Goal: Task Accomplishment & Management: Complete application form

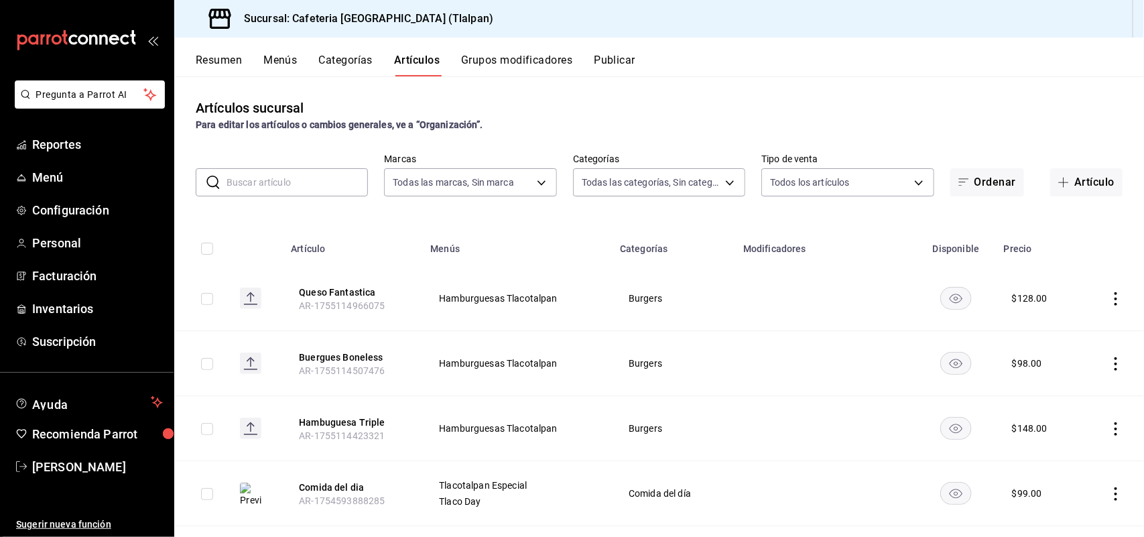
scroll to position [115, 0]
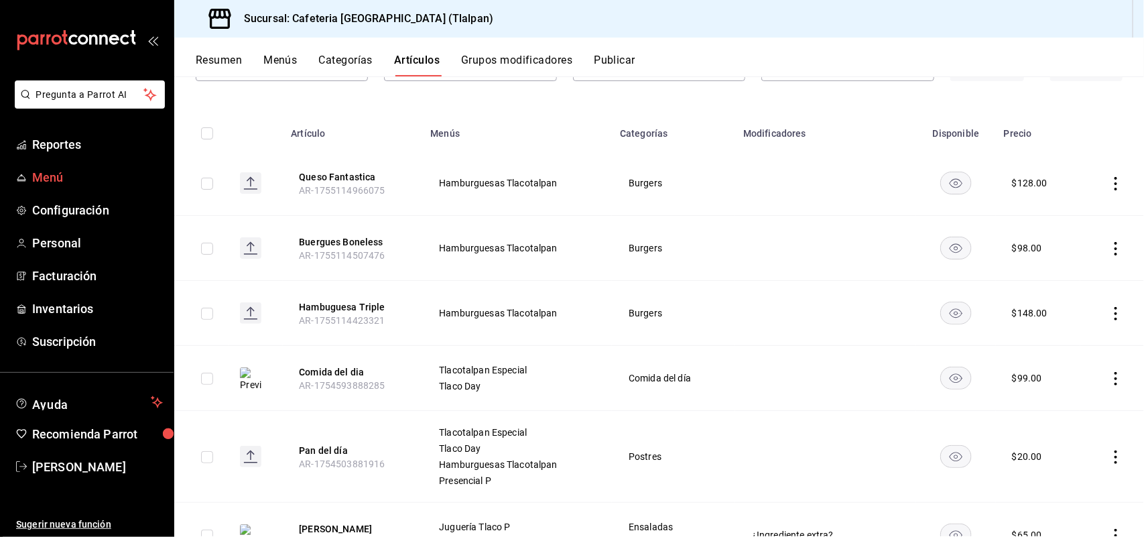
click at [46, 172] on span "Menú" at bounding box center [97, 177] width 131 height 18
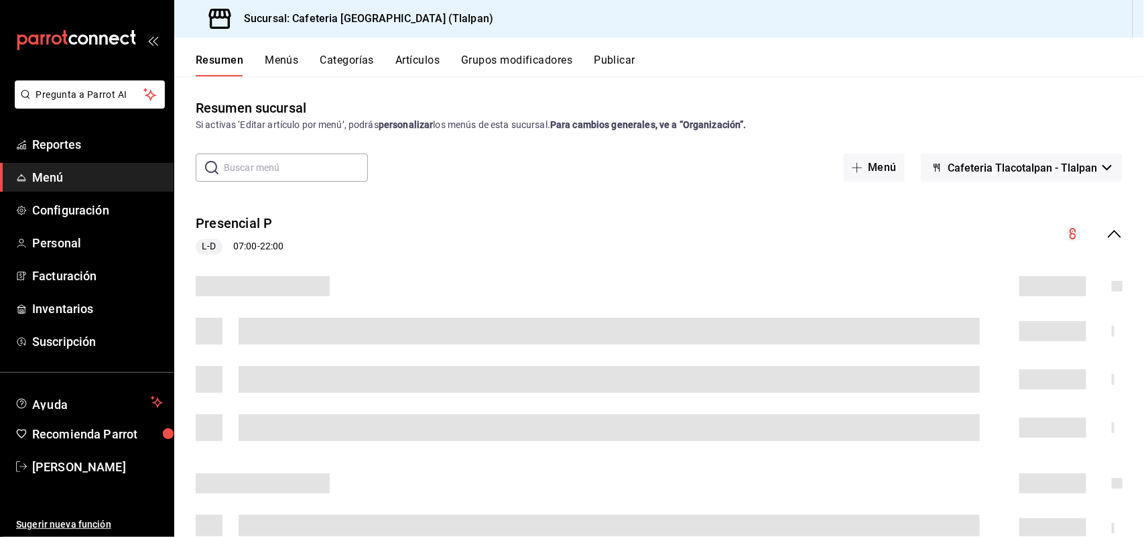
click at [487, 62] on button "Grupos modificadores" at bounding box center [516, 65] width 111 height 23
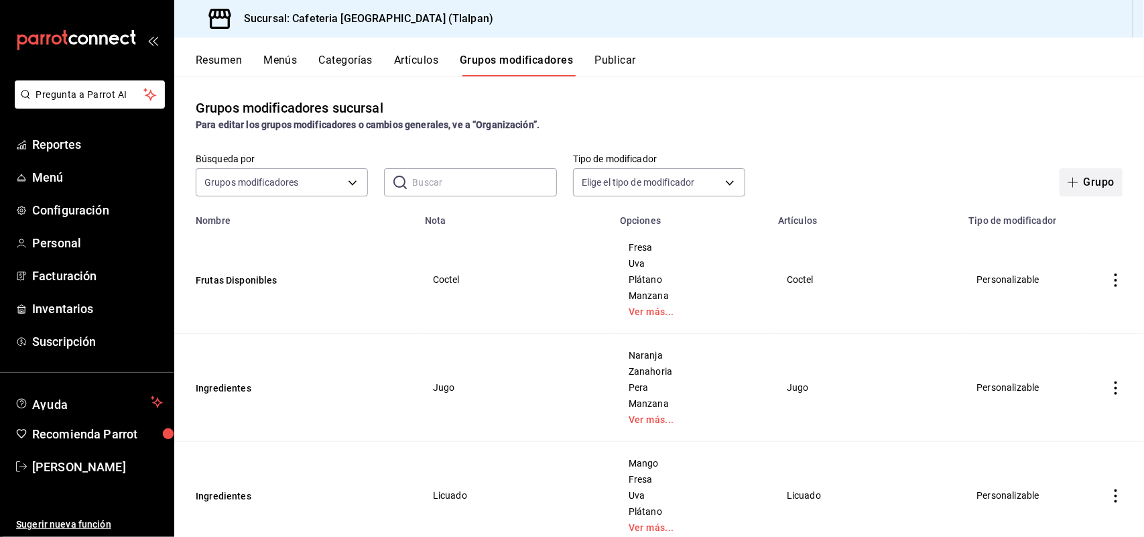
click at [1077, 194] on button "Grupo" at bounding box center [1090, 182] width 63 height 28
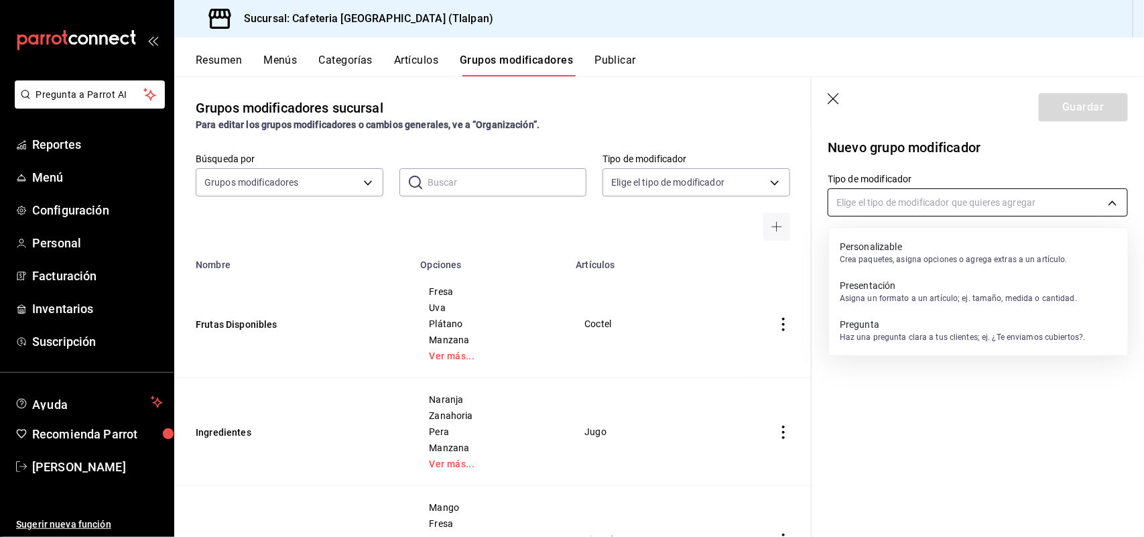
click at [853, 200] on body "Pregunta a Parrot AI Reportes Menú Configuración Personal Facturación Inventari…" at bounding box center [572, 268] width 1144 height 537
click at [889, 262] on p "Crea paquetes, asigna opciones o agrega extras a un artículo." at bounding box center [953, 259] width 228 height 12
type input "CUSTOMIZABLE"
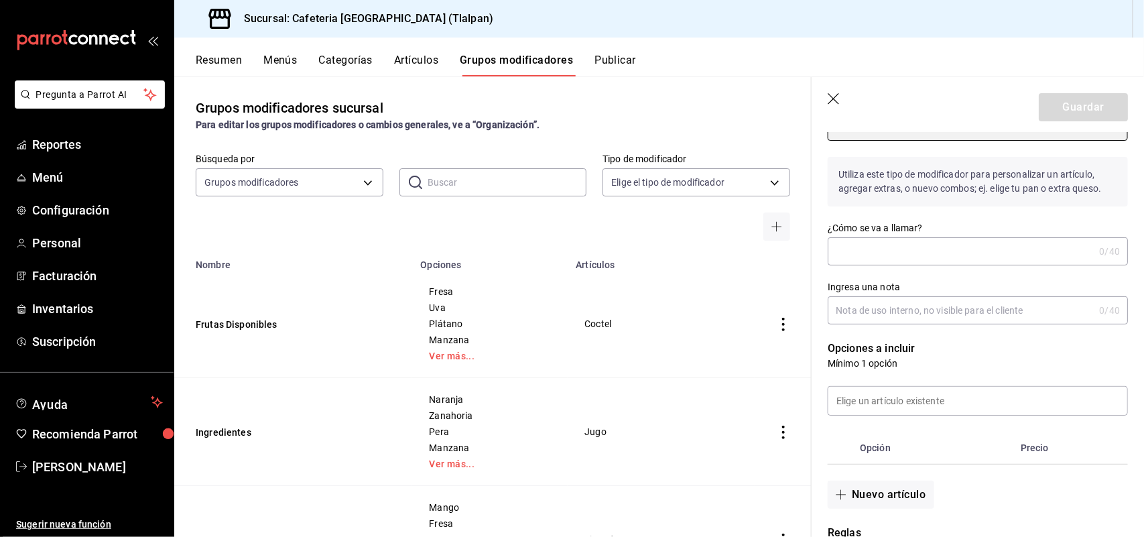
scroll to position [84, 0]
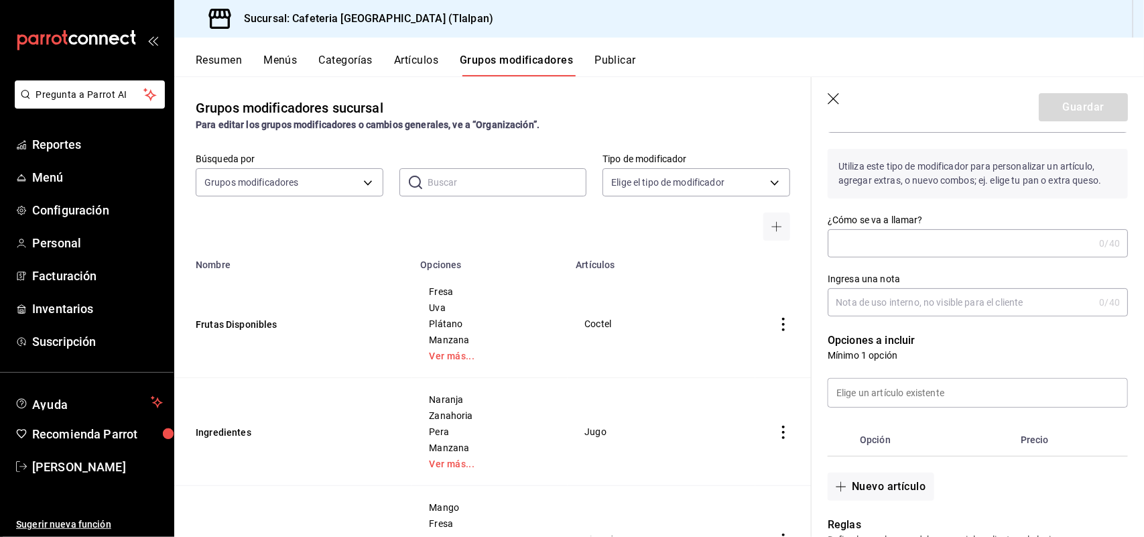
click at [863, 245] on input "¿Cómo se va a llamar?" at bounding box center [960, 243] width 266 height 27
click at [860, 242] on input "¿Cómo se va a llamar?" at bounding box center [960, 243] width 266 height 27
click at [865, 245] on input "¿Cómo se va a llamar?" at bounding box center [960, 243] width 266 height 27
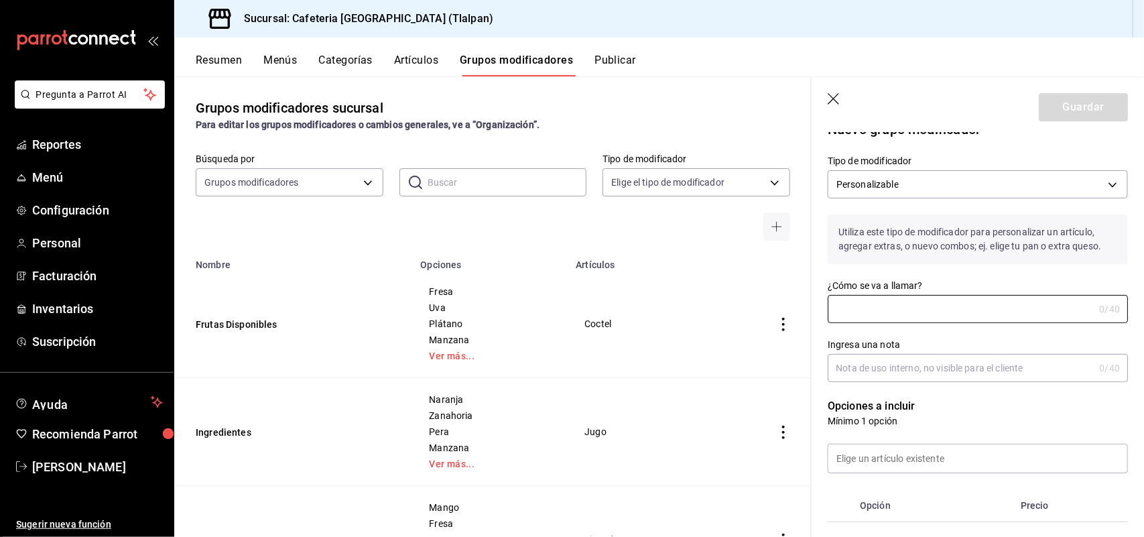
scroll to position [0, 0]
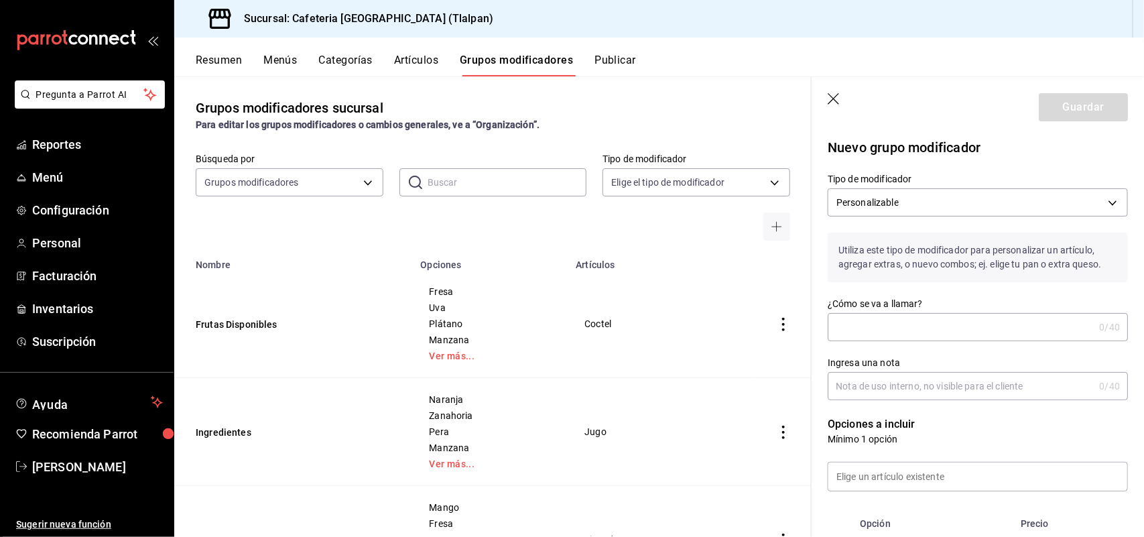
click at [879, 324] on input "¿Cómo se va a llamar?" at bounding box center [960, 327] width 266 height 27
click at [868, 334] on input "¿Cómo se va a llamar?" at bounding box center [960, 327] width 266 height 27
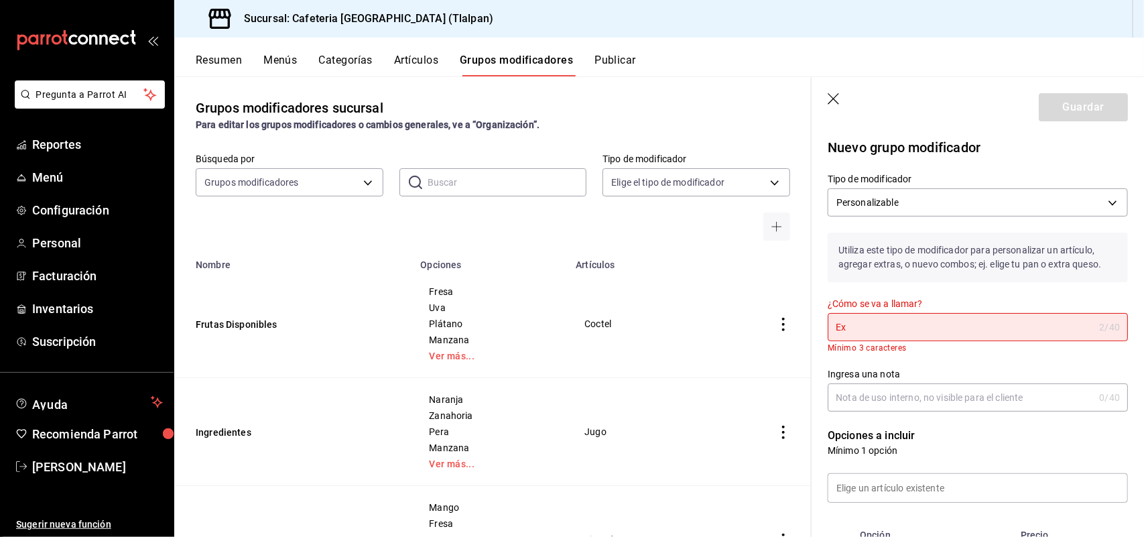
type input "E"
type input "r"
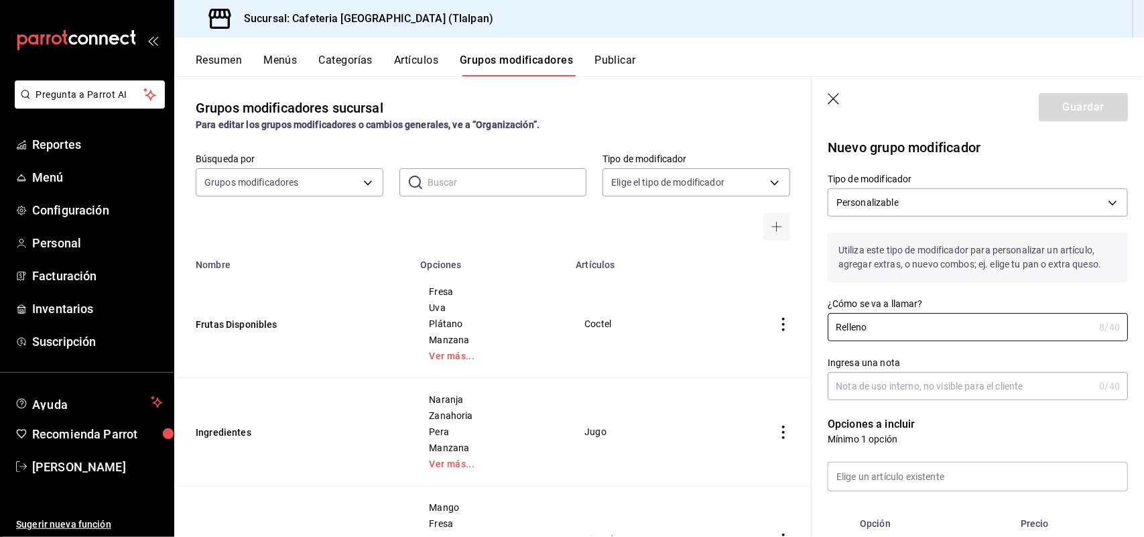
type input "Relleno"
click at [886, 389] on input "Ingresa una nota" at bounding box center [960, 385] width 266 height 27
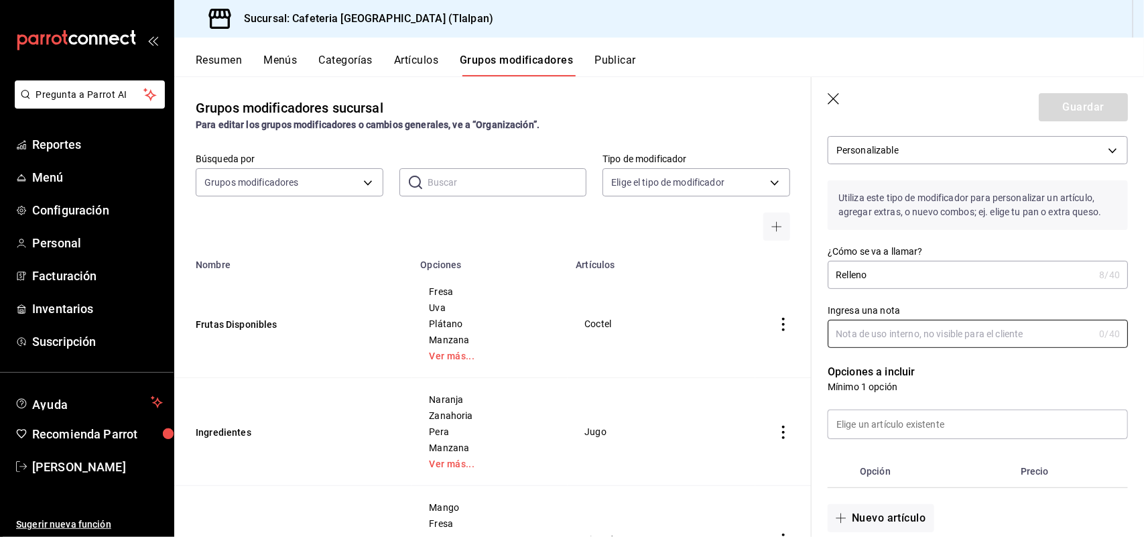
scroll to position [56, 0]
type input "pan de muerto"
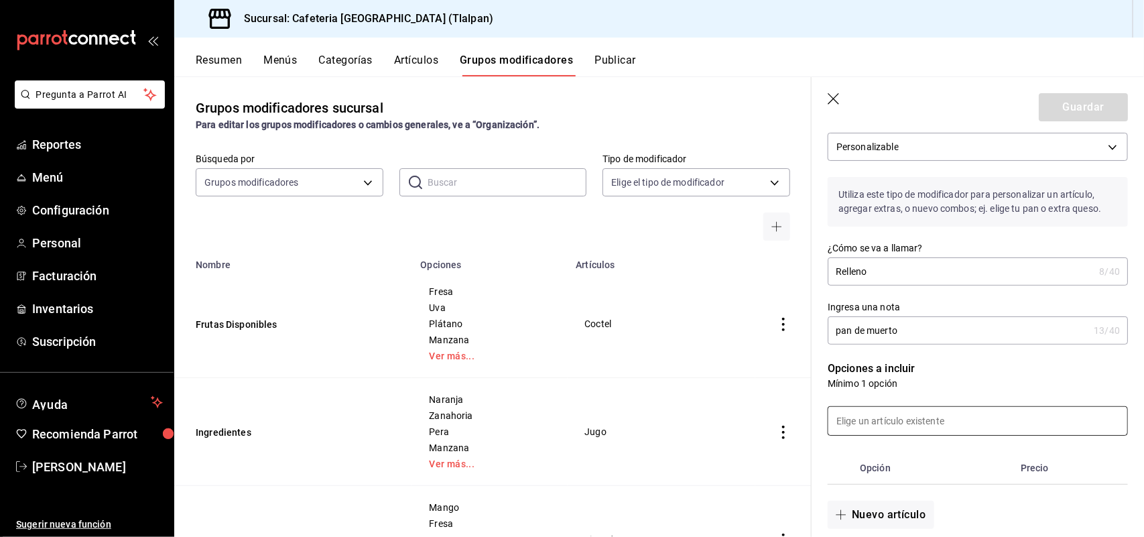
click at [886, 423] on input at bounding box center [977, 421] width 299 height 28
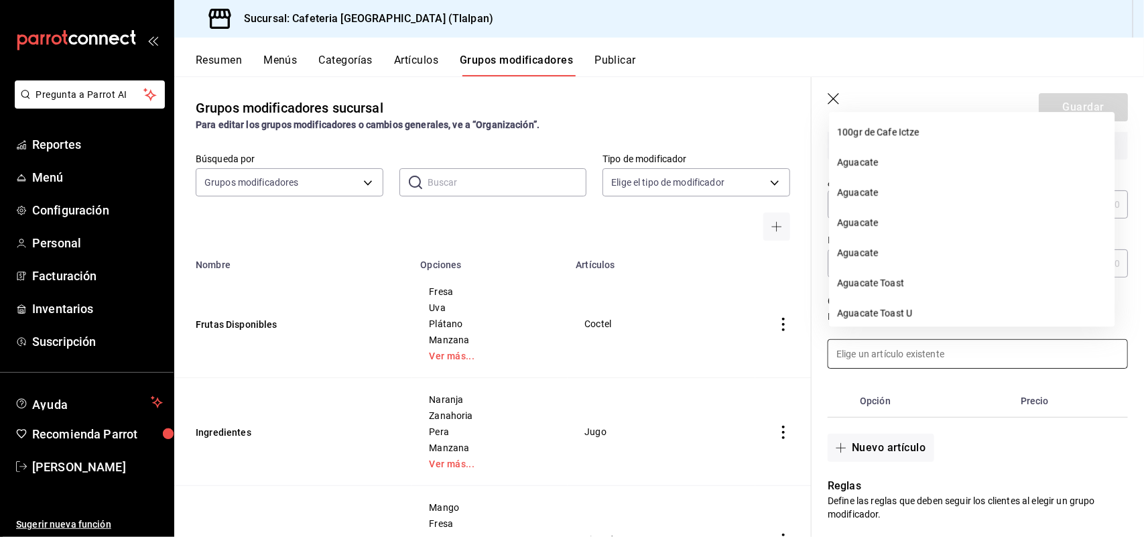
scroll to position [151, 0]
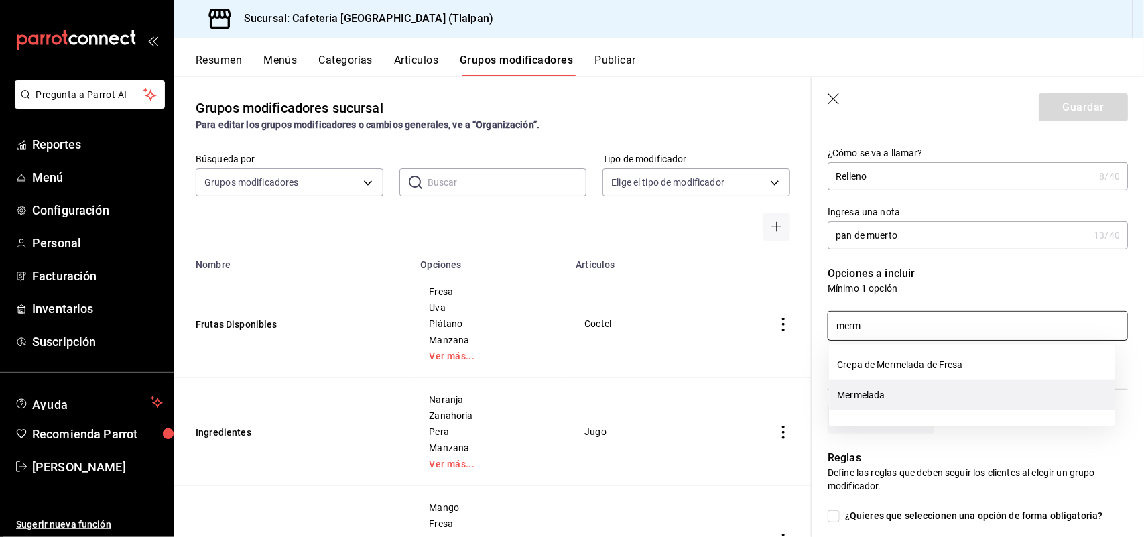
click at [869, 393] on li "Mermelada" at bounding box center [971, 395] width 285 height 30
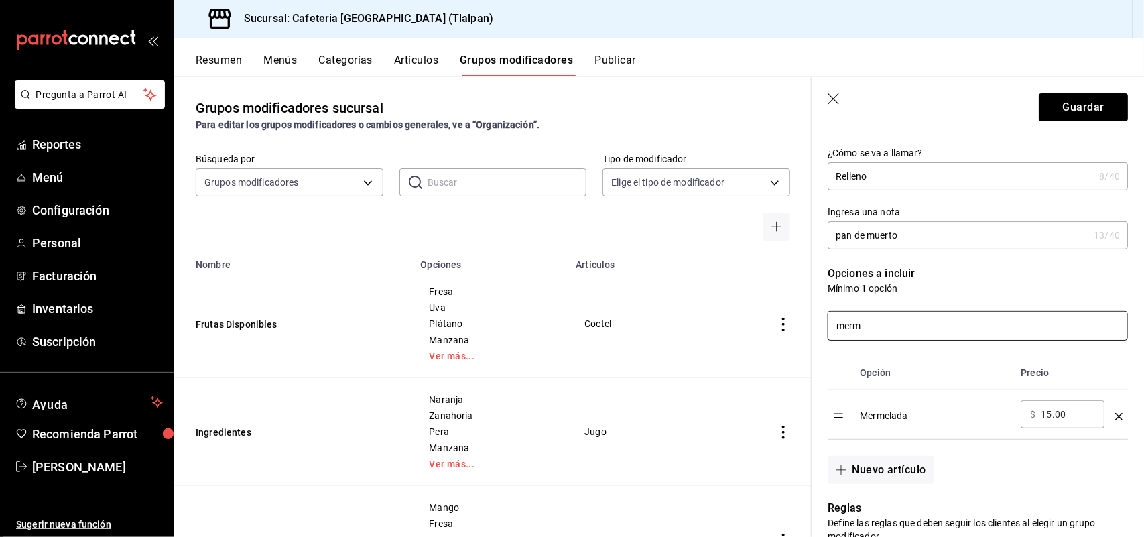
click at [881, 317] on input "merm" at bounding box center [977, 326] width 299 height 28
type input "m"
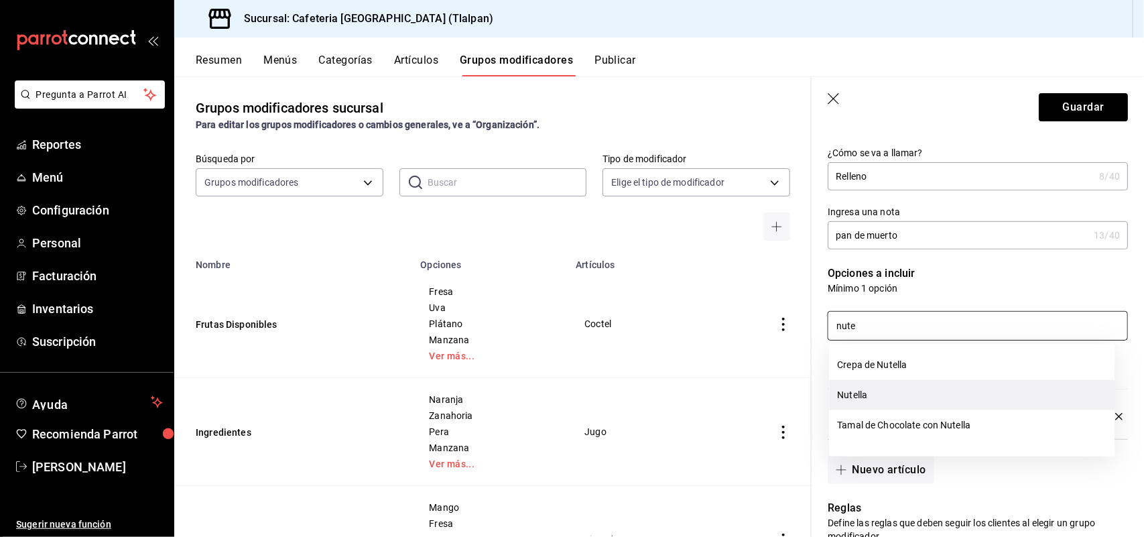
click at [873, 389] on li "Nutella" at bounding box center [971, 395] width 285 height 30
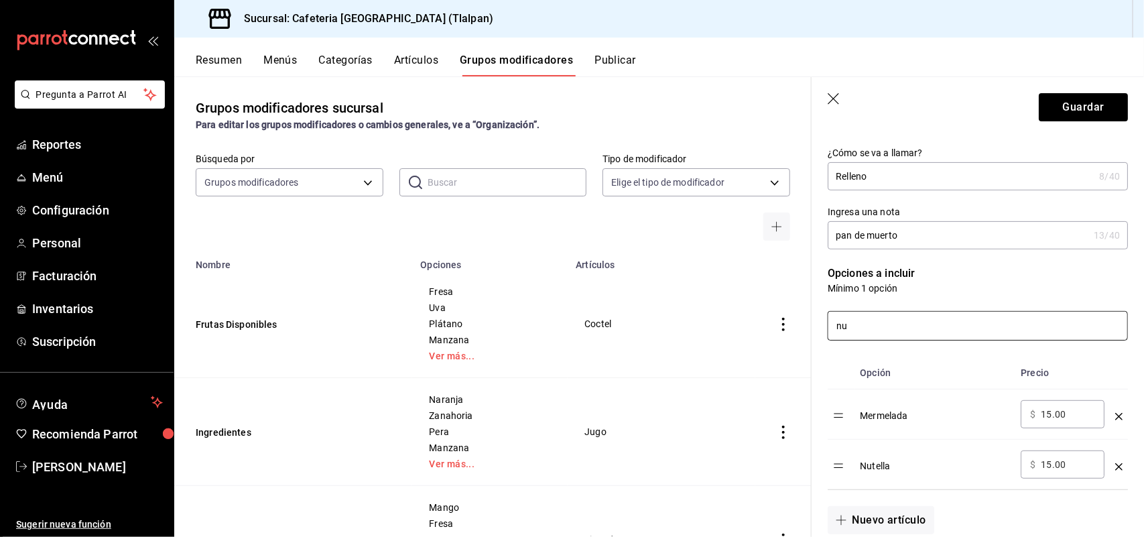
type input "n"
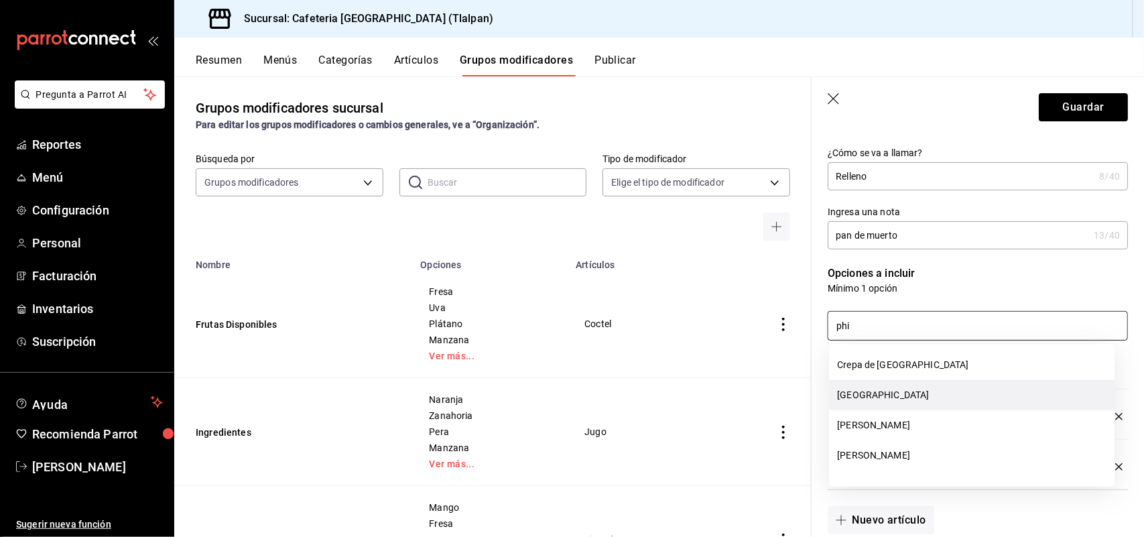
click at [872, 390] on li "[GEOGRAPHIC_DATA]" at bounding box center [971, 395] width 285 height 30
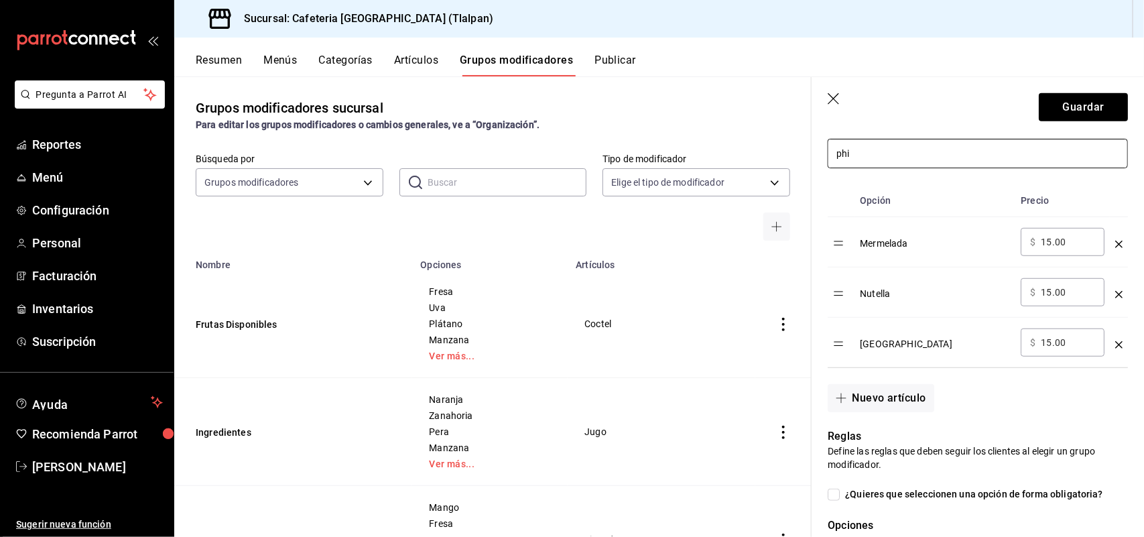
scroll to position [324, 0]
click at [872, 155] on input "phi" at bounding box center [977, 153] width 299 height 28
type input "p"
click at [1000, 431] on p "Reglas" at bounding box center [977, 435] width 300 height 16
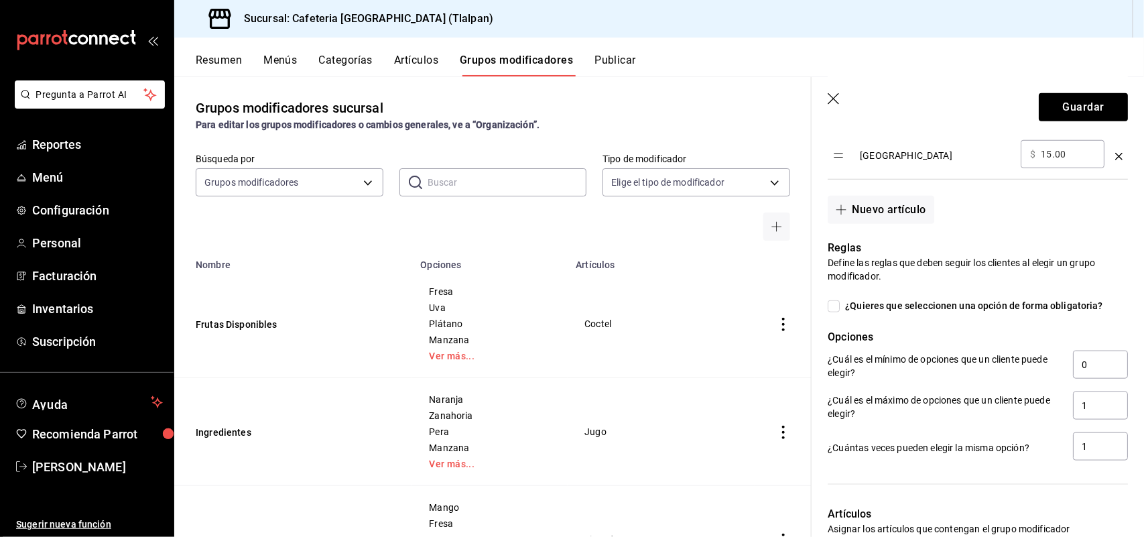
scroll to position [513, 0]
click at [1092, 370] on input "0" at bounding box center [1100, 362] width 55 height 28
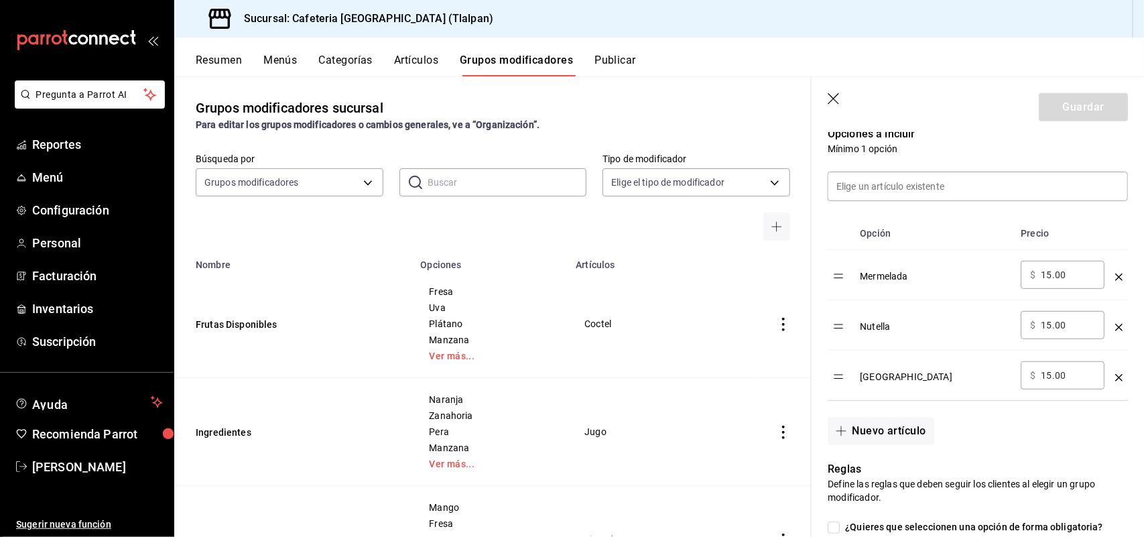
scroll to position [285, 0]
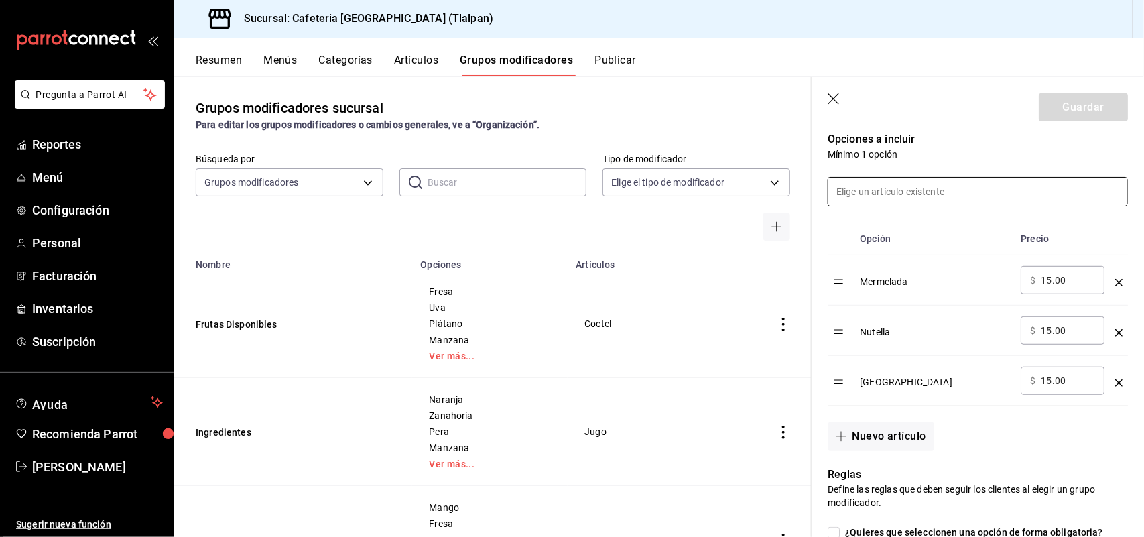
type input "2"
click at [983, 185] on input at bounding box center [977, 192] width 299 height 28
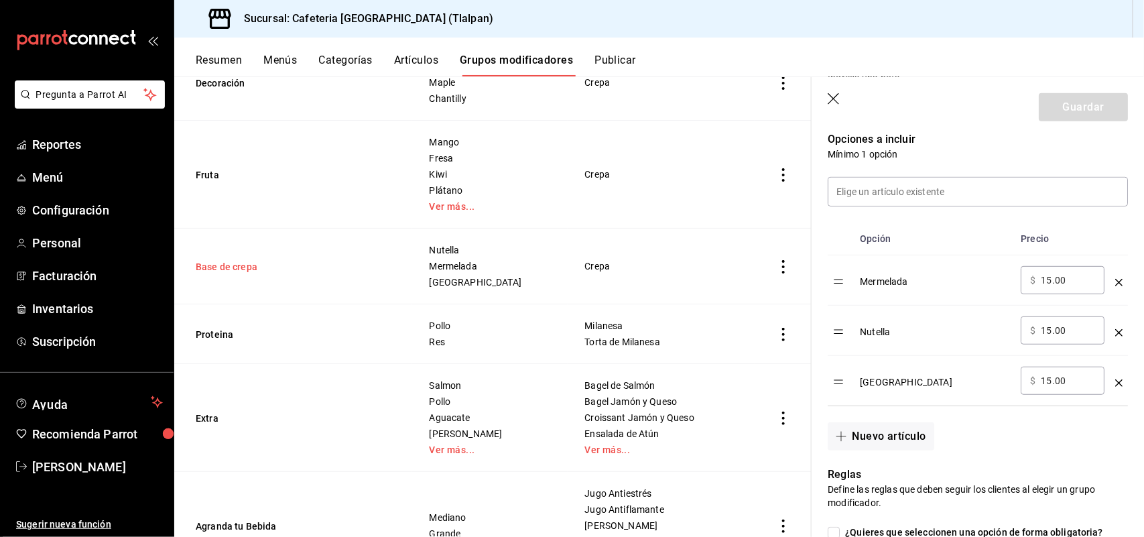
scroll to position [681, 0]
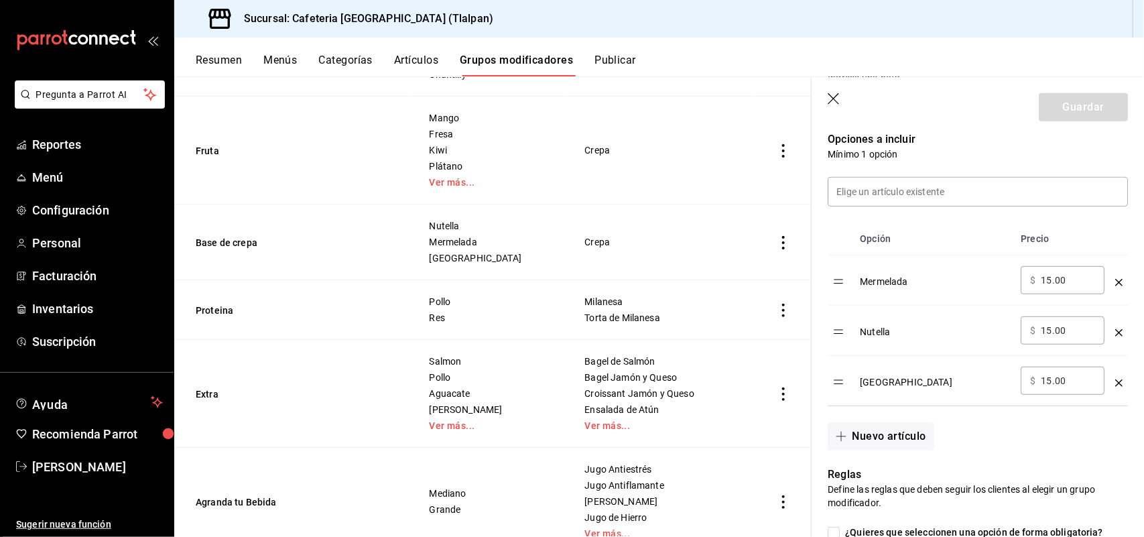
click at [1053, 279] on input "15.00" at bounding box center [1067, 279] width 54 height 13
click at [1030, 481] on p "Reglas" at bounding box center [977, 474] width 300 height 16
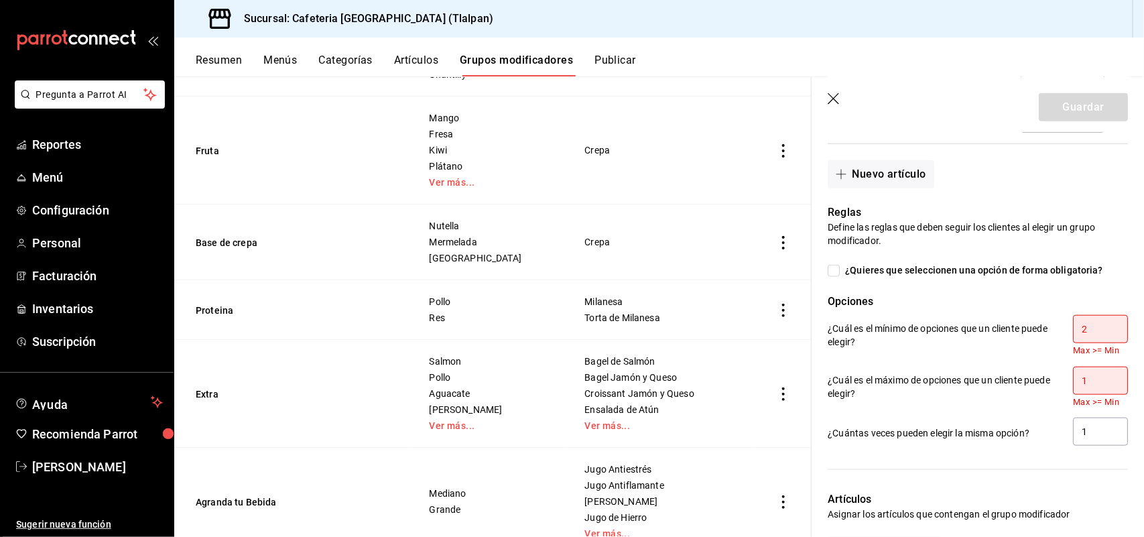
scroll to position [569, 0]
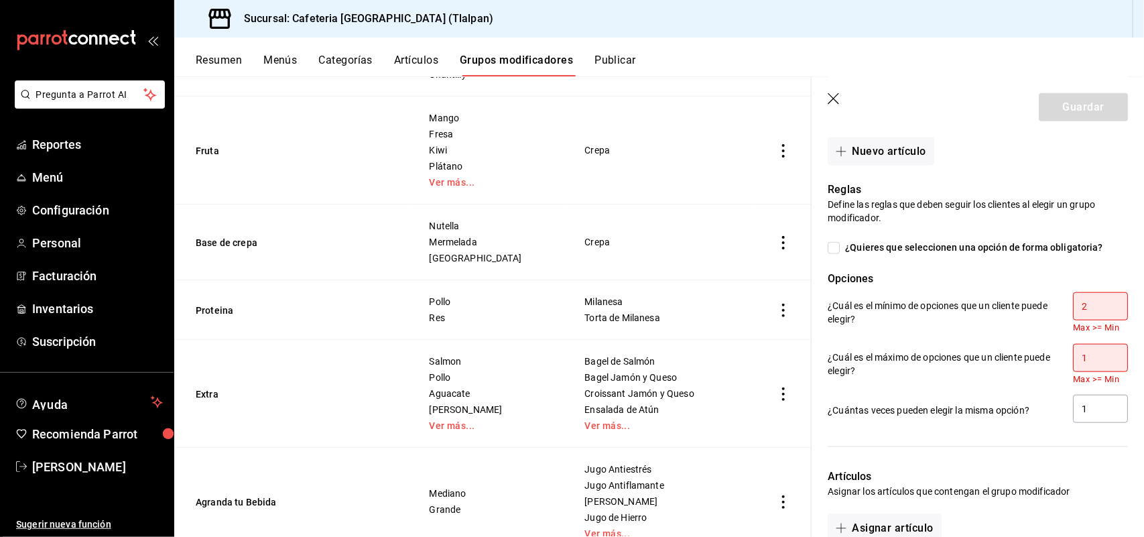
click at [1079, 303] on input "2" at bounding box center [1100, 306] width 55 height 28
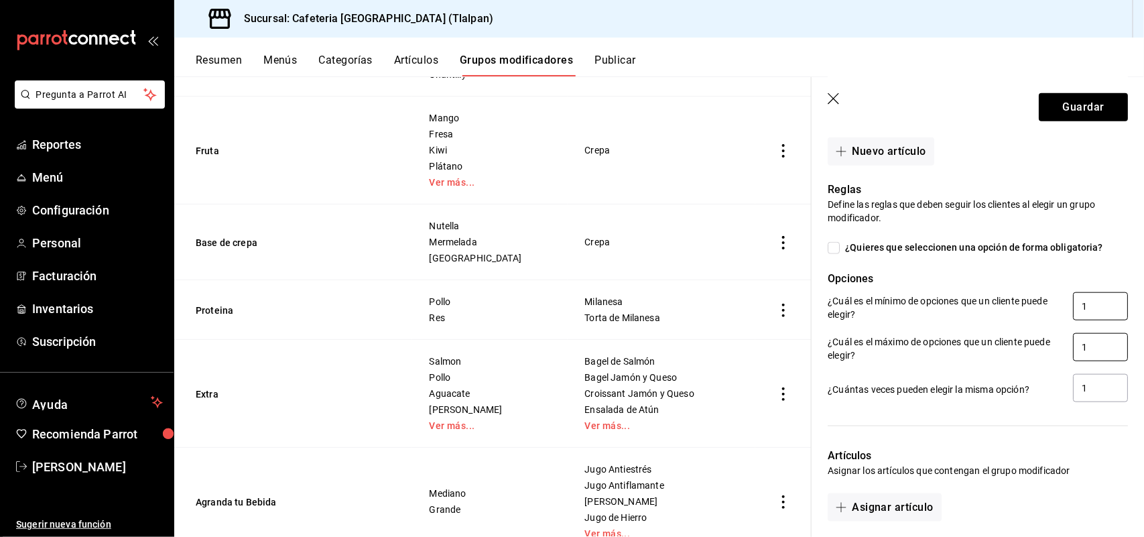
type input "1"
click at [1076, 347] on input "1" at bounding box center [1100, 347] width 55 height 28
type input "2"
click at [1076, 395] on input "1" at bounding box center [1100, 388] width 55 height 28
type input "2"
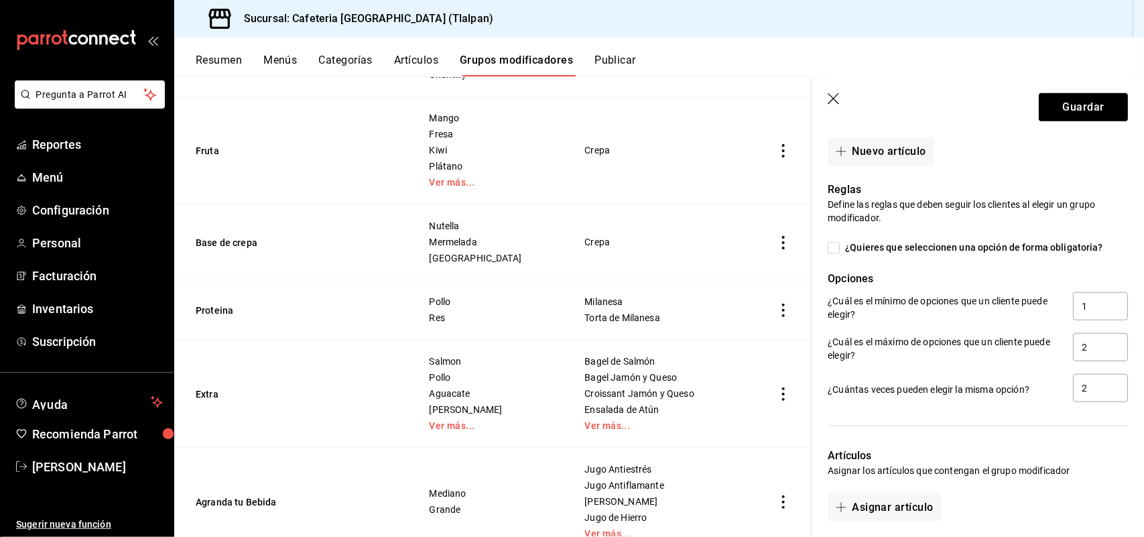
click at [1075, 454] on p "Artículos" at bounding box center [977, 456] width 300 height 16
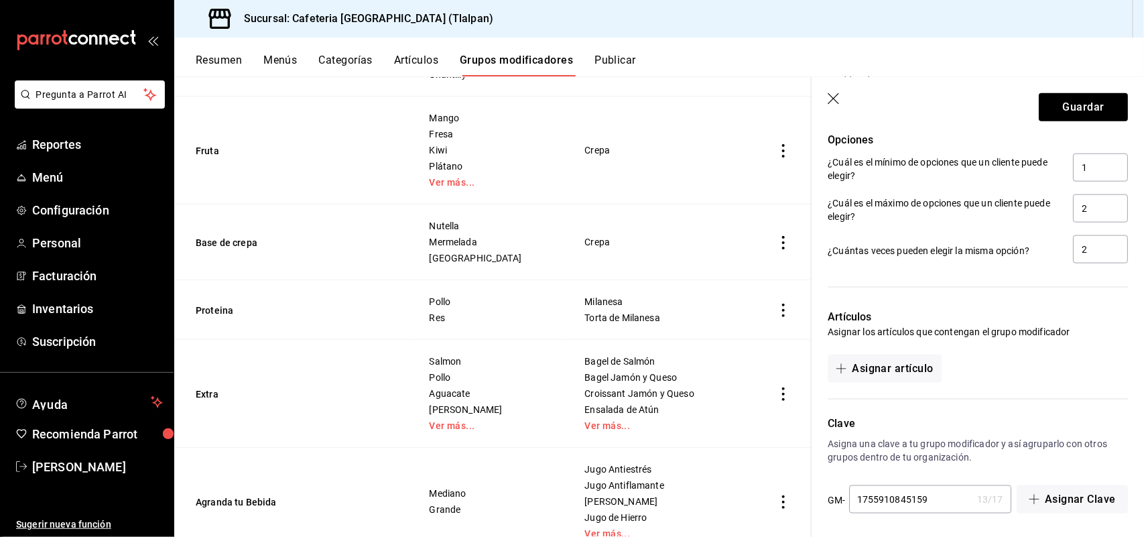
scroll to position [714, 0]
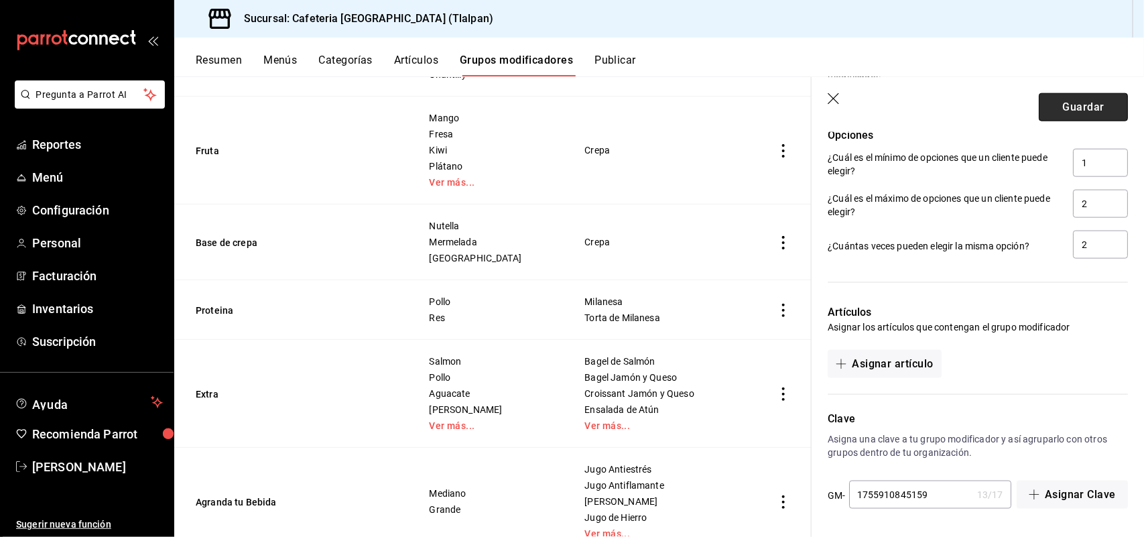
click at [1081, 108] on button "Guardar" at bounding box center [1082, 107] width 89 height 28
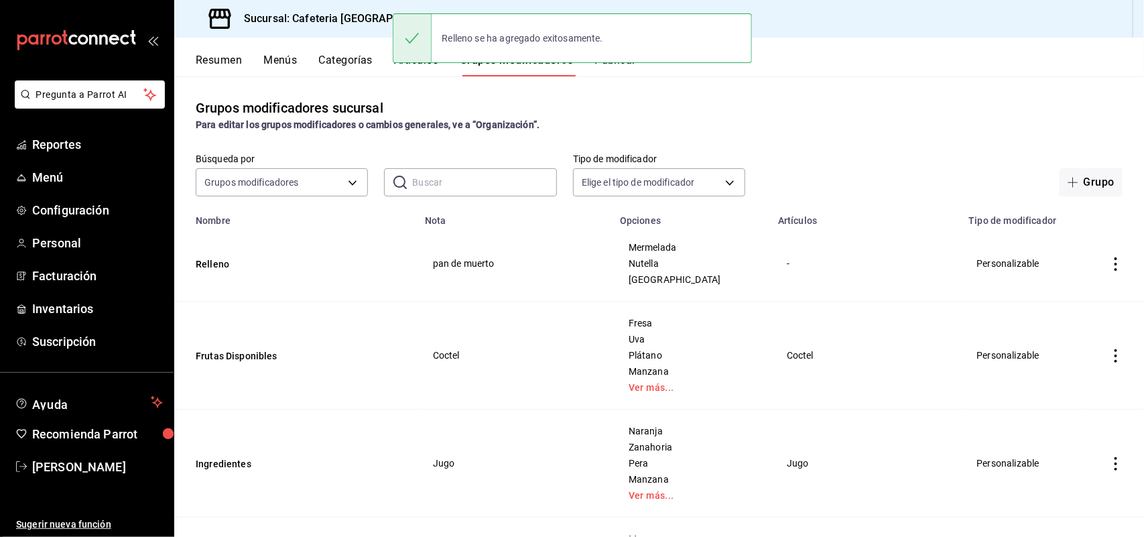
click at [437, 99] on div "Grupos modificadores sucursal Para editar los grupos modificadores o cambios ge…" at bounding box center [658, 115] width 969 height 34
click at [354, 61] on button "Categorías" at bounding box center [346, 65] width 54 height 23
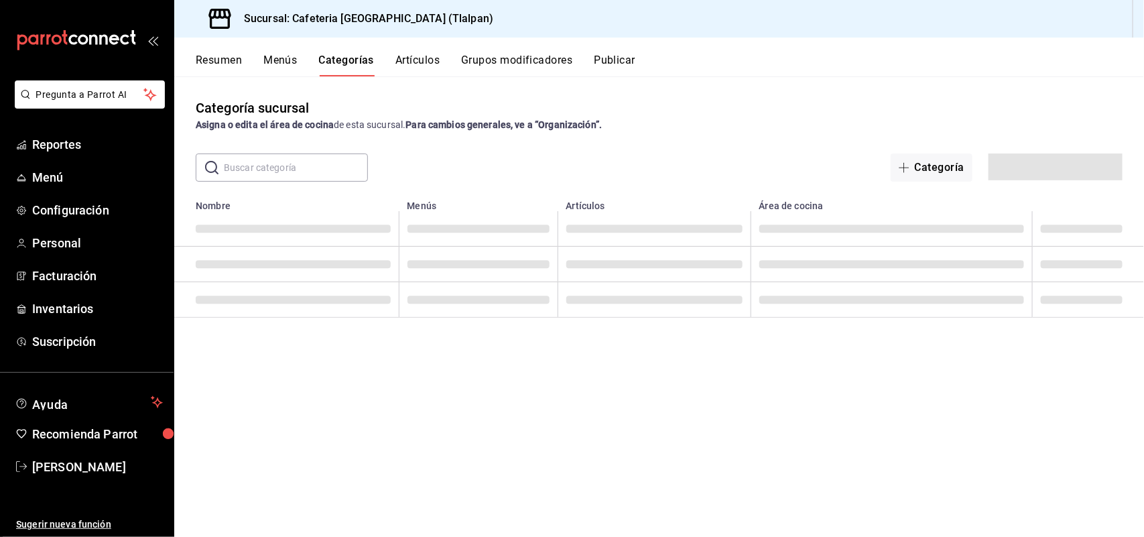
click at [424, 58] on div "Relleno se ha agregado exitosamente." at bounding box center [572, 38] width 359 height 50
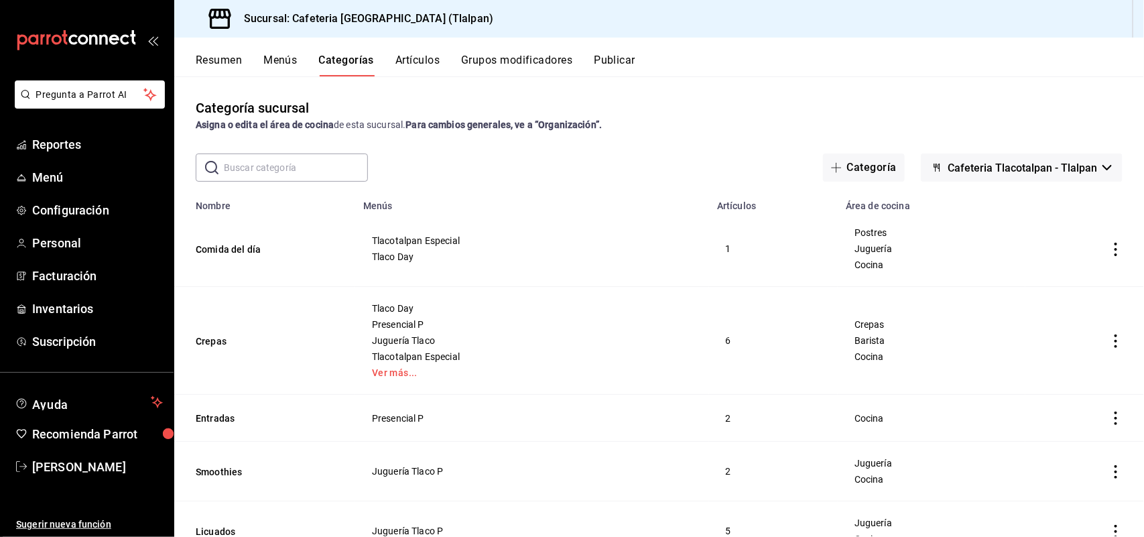
click at [426, 57] on button "Artículos" at bounding box center [417, 65] width 44 height 23
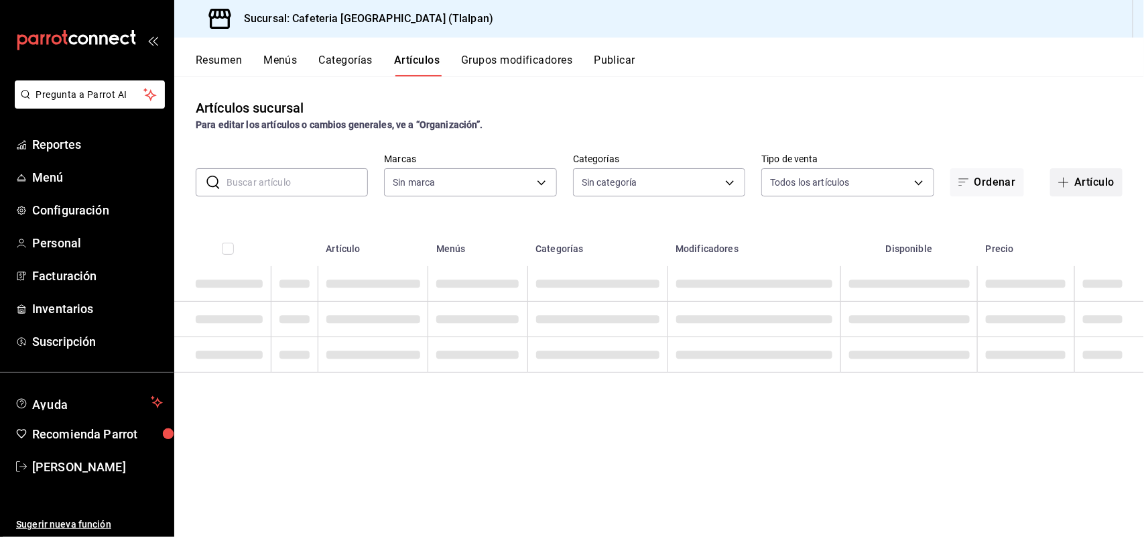
type input "ec576109-29d1-42df-b2ca-5becddbd2efe,3dfd9669-9911-4f47-a36d-8fb2dcc6eb36,e5a57…"
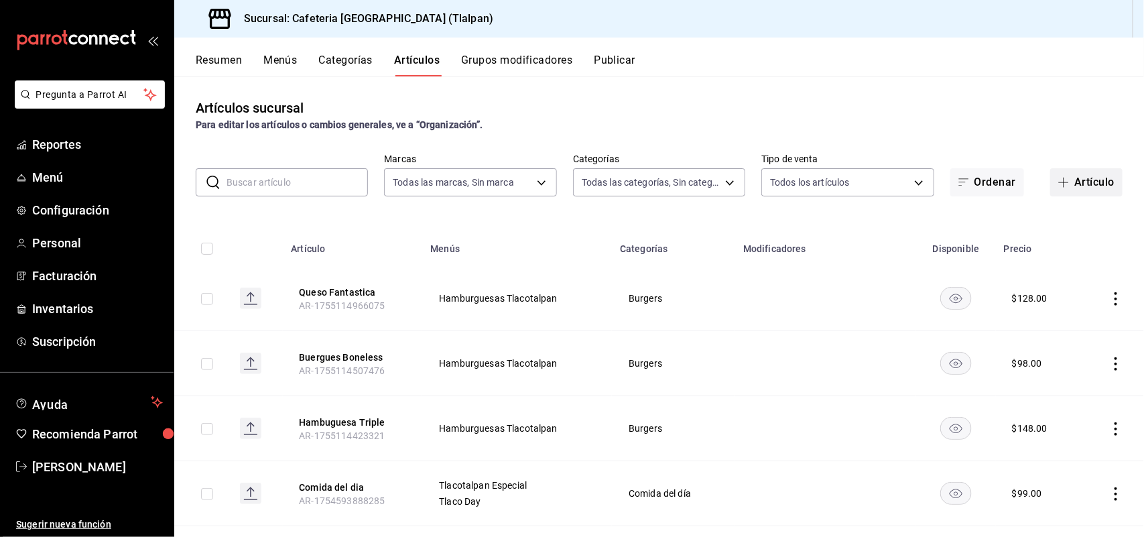
type input "98b23138-1f3d-4082-b5c3-6d96513b96f3,657201d4-d6ef-4148-94c8-ccd00e340086,2df64…"
click at [1079, 184] on button "Artículo" at bounding box center [1086, 182] width 72 height 28
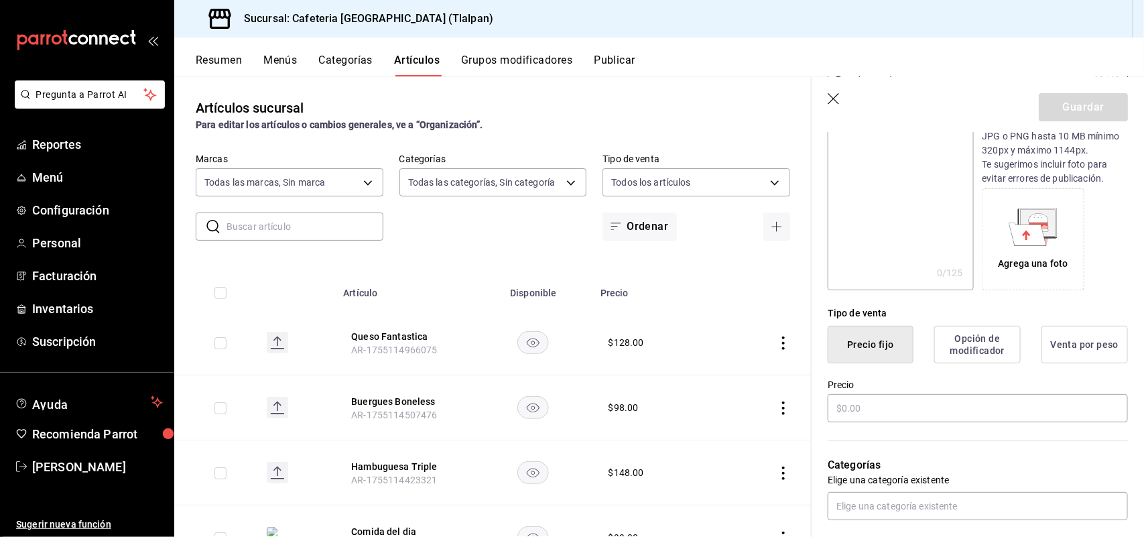
scroll to position [218, 0]
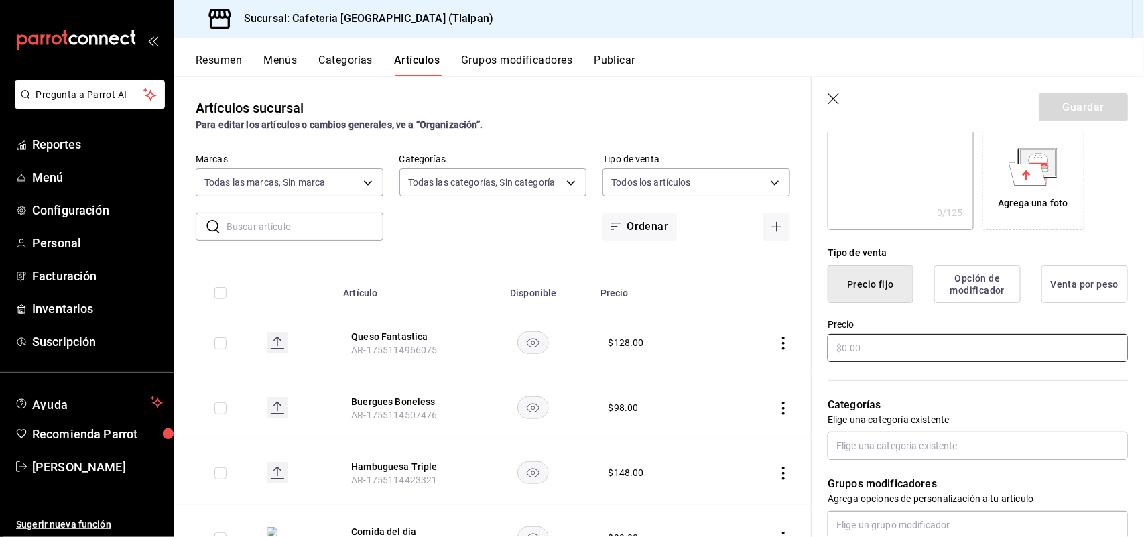
type input "Pan de muerto"
click at [852, 342] on input "text" at bounding box center [977, 348] width 300 height 28
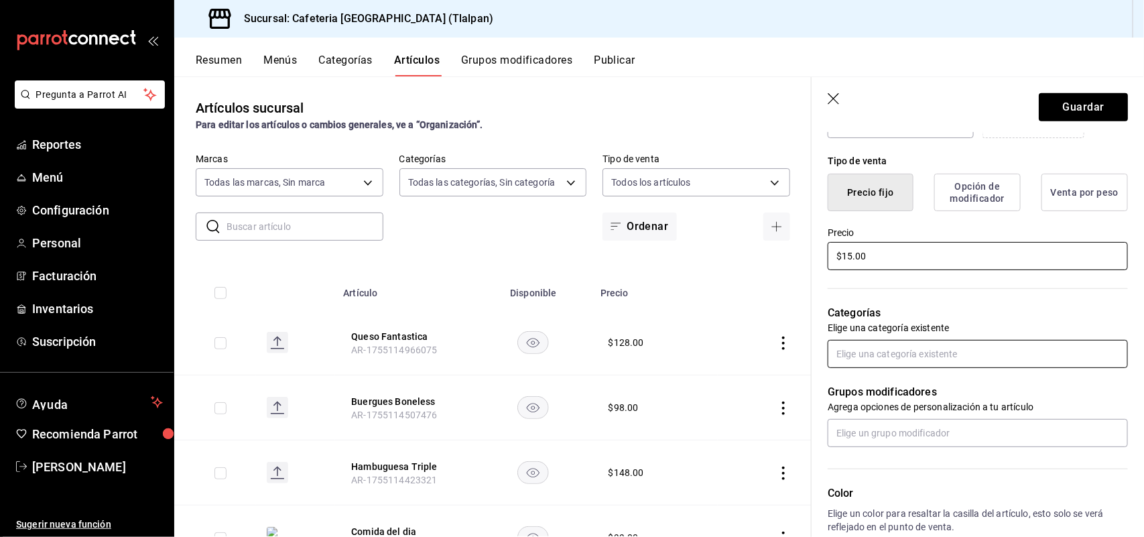
scroll to position [312, 0]
type input "$15.00"
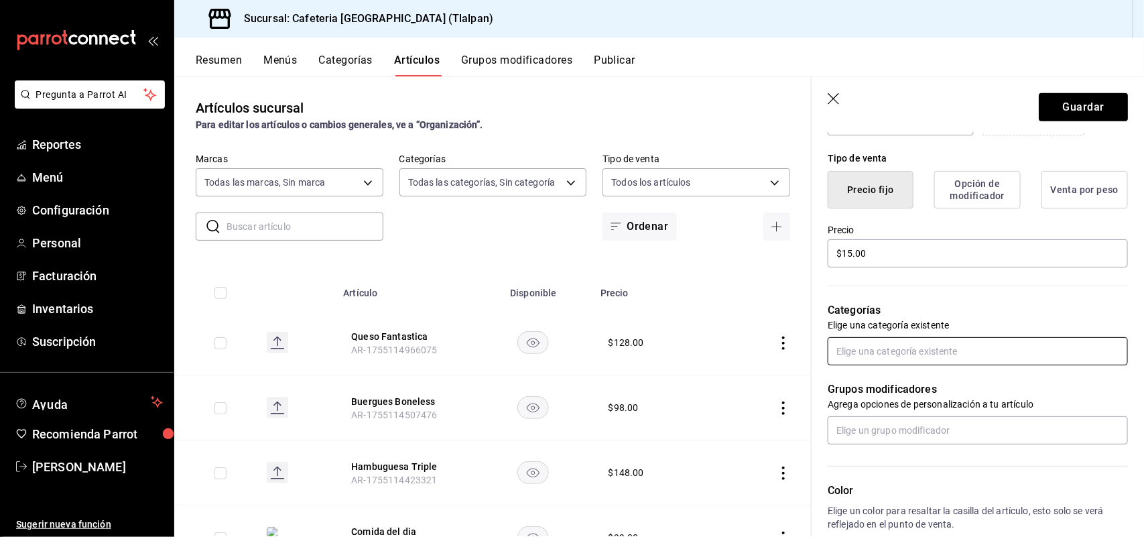
click at [854, 357] on input "text" at bounding box center [977, 351] width 300 height 28
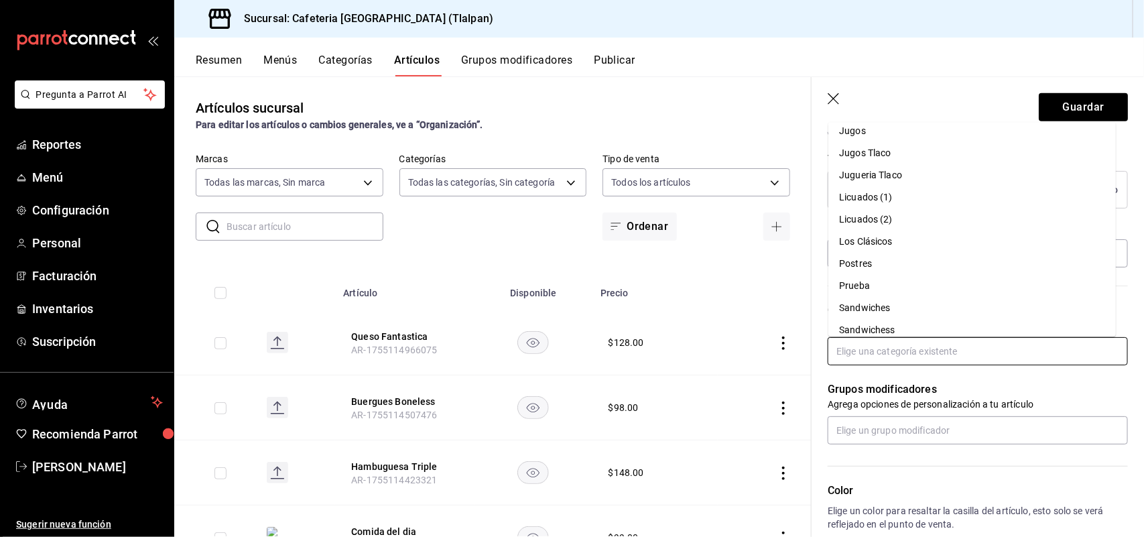
scroll to position [525, 0]
click at [863, 186] on li "Postres" at bounding box center [971, 189] width 287 height 22
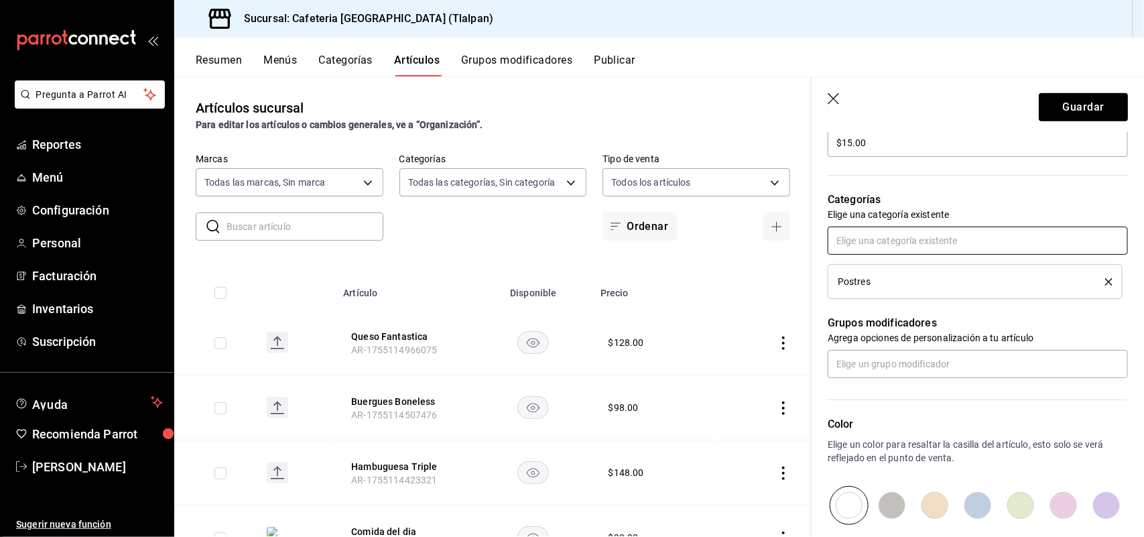
scroll to position [446, 0]
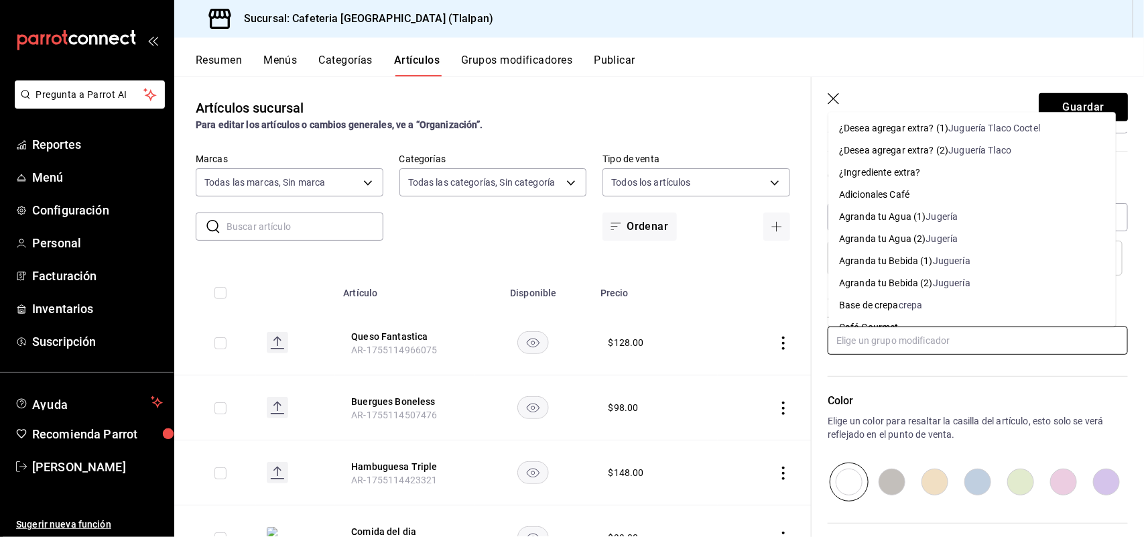
click at [892, 339] on input "text" at bounding box center [977, 340] width 300 height 28
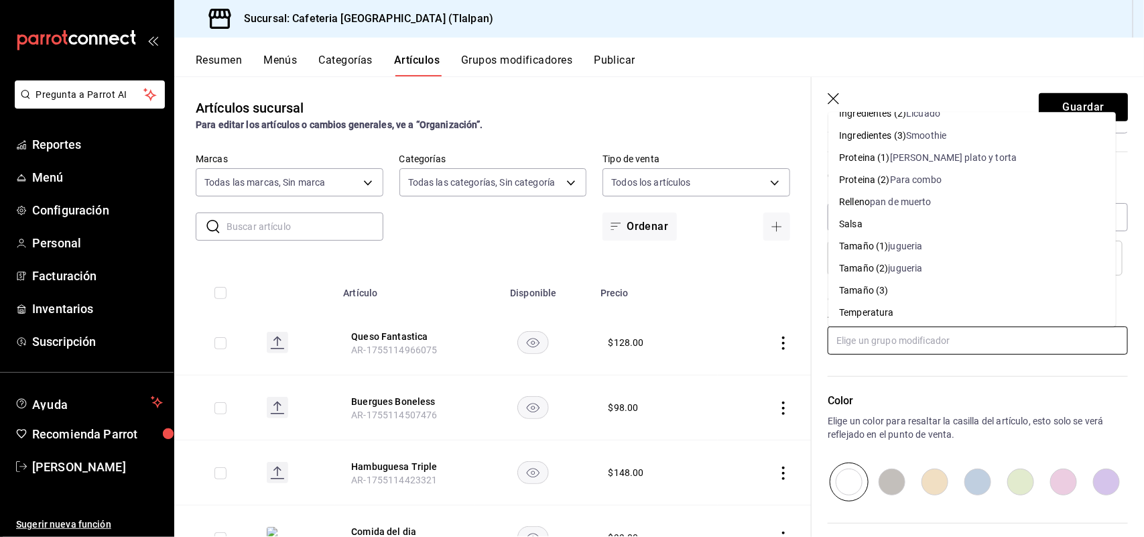
scroll to position [481, 0]
click at [896, 201] on div "pan de muerto" at bounding box center [901, 200] width 62 height 14
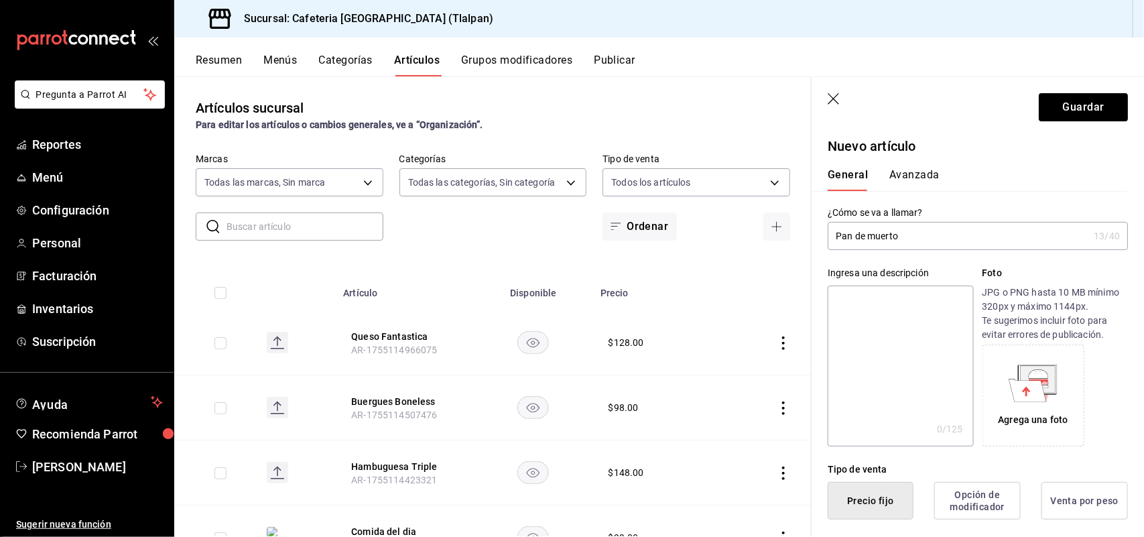
scroll to position [0, 0]
click at [898, 178] on button "Avanzada" at bounding box center [914, 180] width 50 height 23
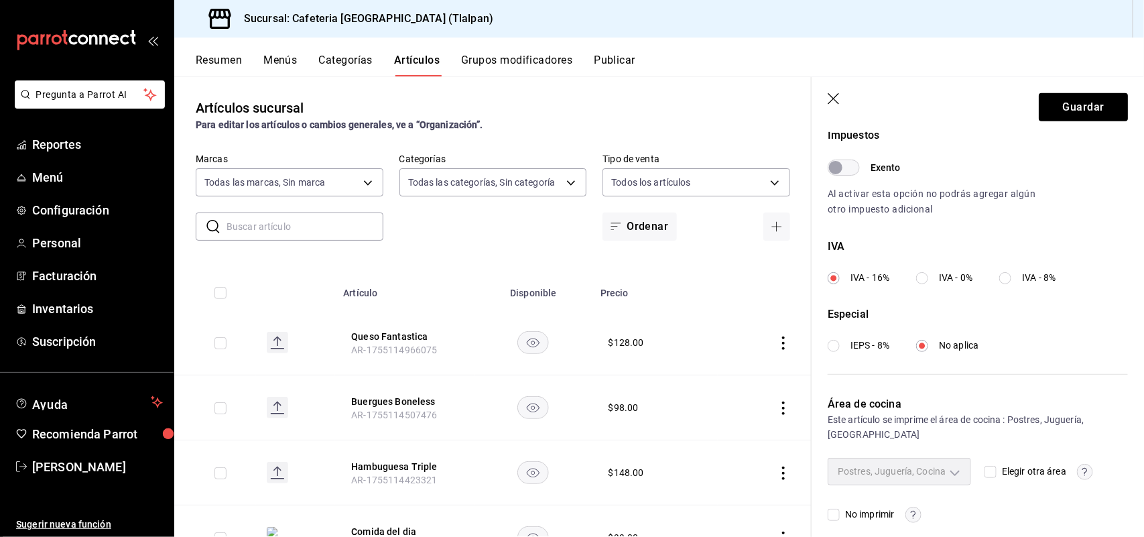
scroll to position [424, 0]
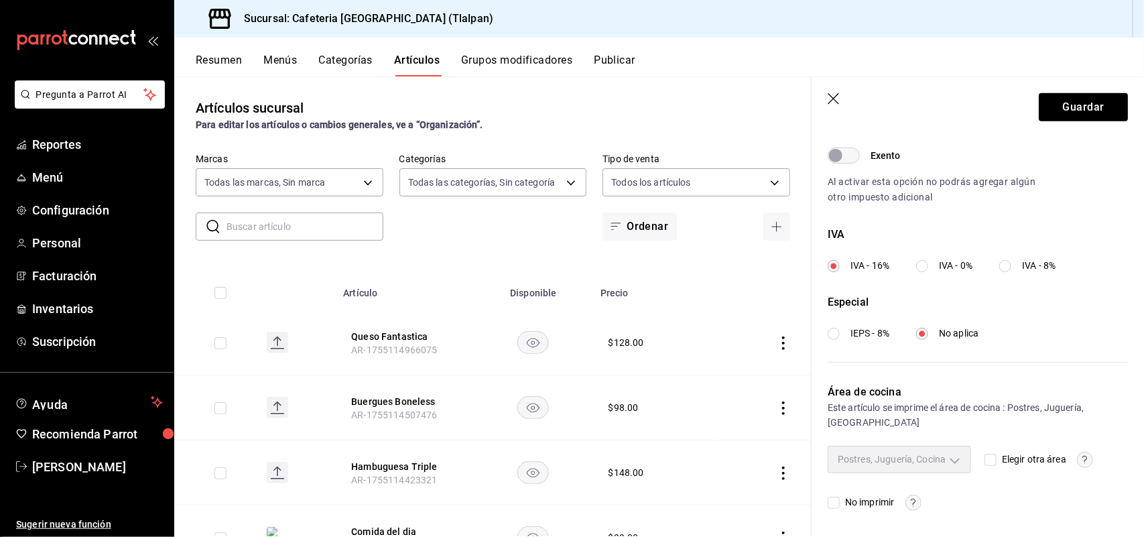
click at [986, 460] on input "Elegir otra área" at bounding box center [990, 460] width 12 height 12
checkbox input "true"
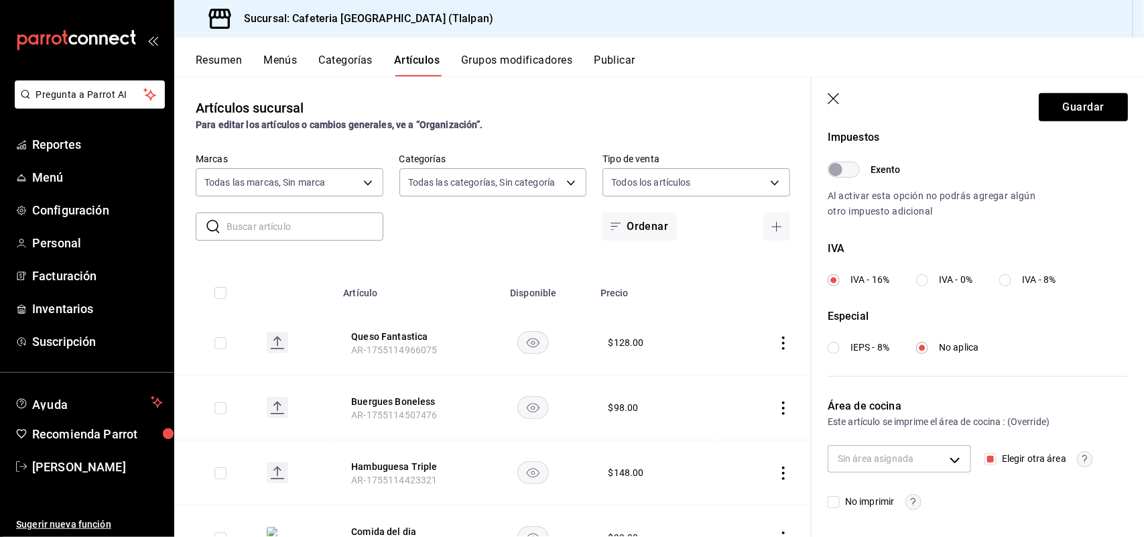
scroll to position [410, 0]
click at [958, 462] on body "Pregunta a Parrot AI Reportes Menú Configuración Personal Facturación Inventari…" at bounding box center [572, 268] width 1144 height 537
click at [912, 460] on span "Juguería" at bounding box center [907, 462] width 91 height 14
type input "dd039789-a7ac-457a-b5a6-d546fc0b67aa"
checkbox input "true"
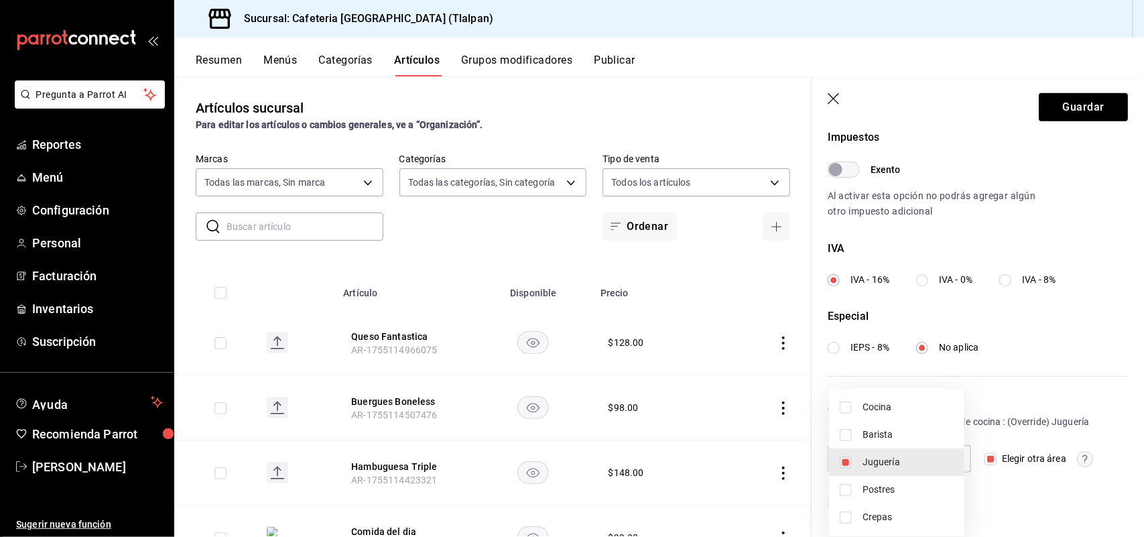
click at [902, 484] on span "Postres" at bounding box center [907, 489] width 91 height 14
type input "941f2610-ef70-4ece-ba4e-4bfef7f64a67,dd039789-a7ac-457a-b5a6-d546fc0b67aa"
checkbox input "true"
click at [881, 401] on span "Cocina" at bounding box center [907, 407] width 91 height 14
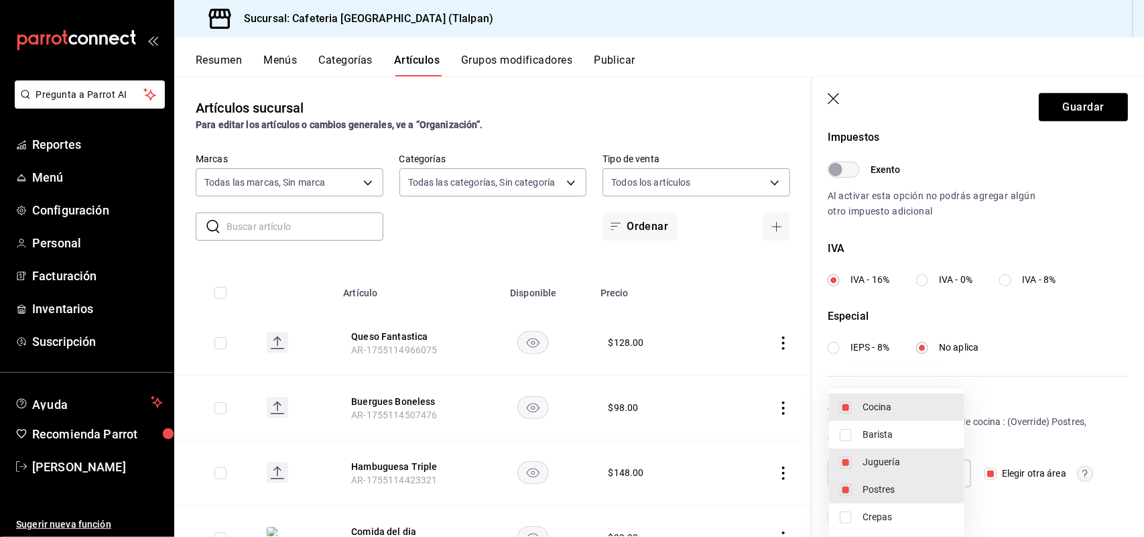
type input "941f2610-ef70-4ece-ba4e-4bfef7f64a67,dd039789-a7ac-457a-b5a6-d546fc0b67aa,efc40…"
checkbox input "true"
click at [1019, 330] on div at bounding box center [572, 268] width 1144 height 537
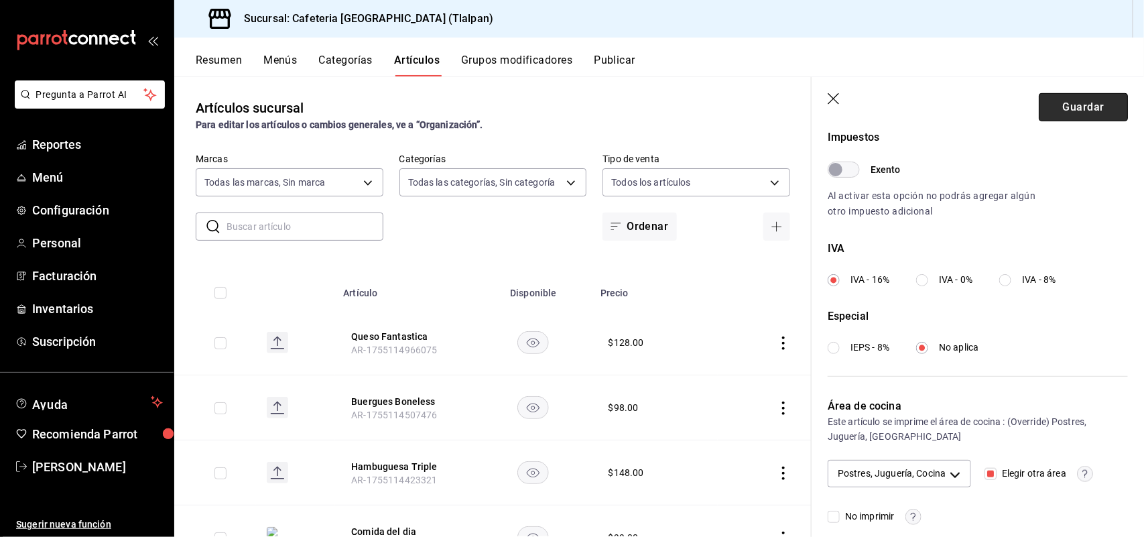
click at [1061, 111] on button "Guardar" at bounding box center [1082, 107] width 89 height 28
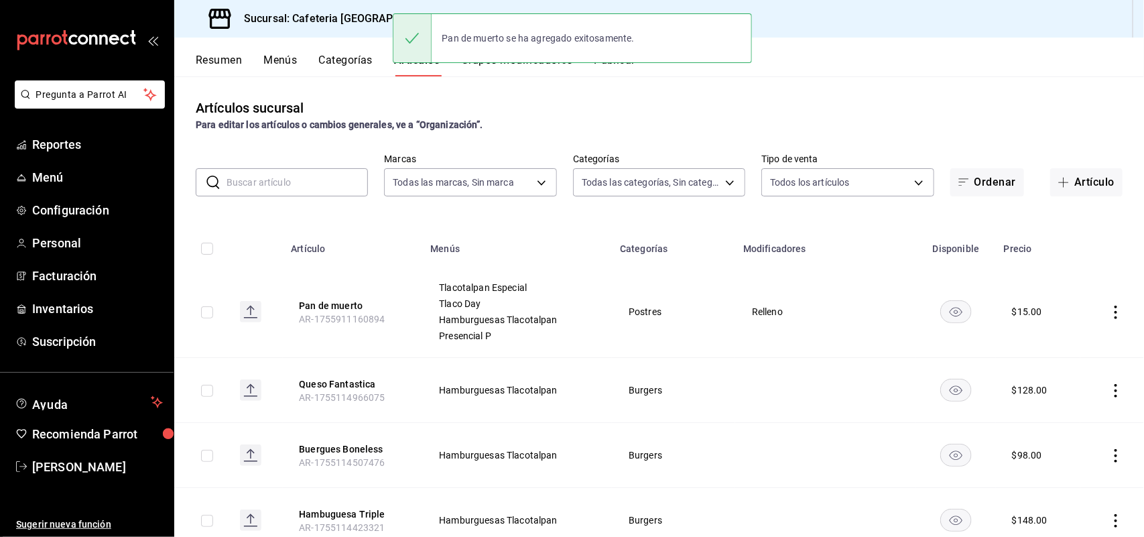
click at [339, 65] on button "Categorías" at bounding box center [346, 65] width 54 height 23
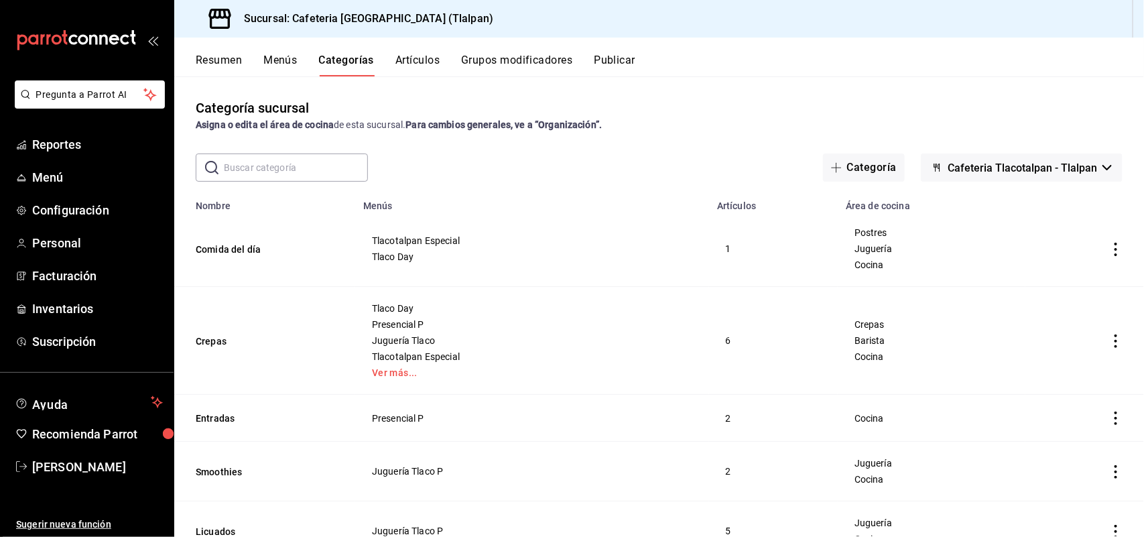
click at [504, 59] on button "Grupos modificadores" at bounding box center [516, 65] width 111 height 23
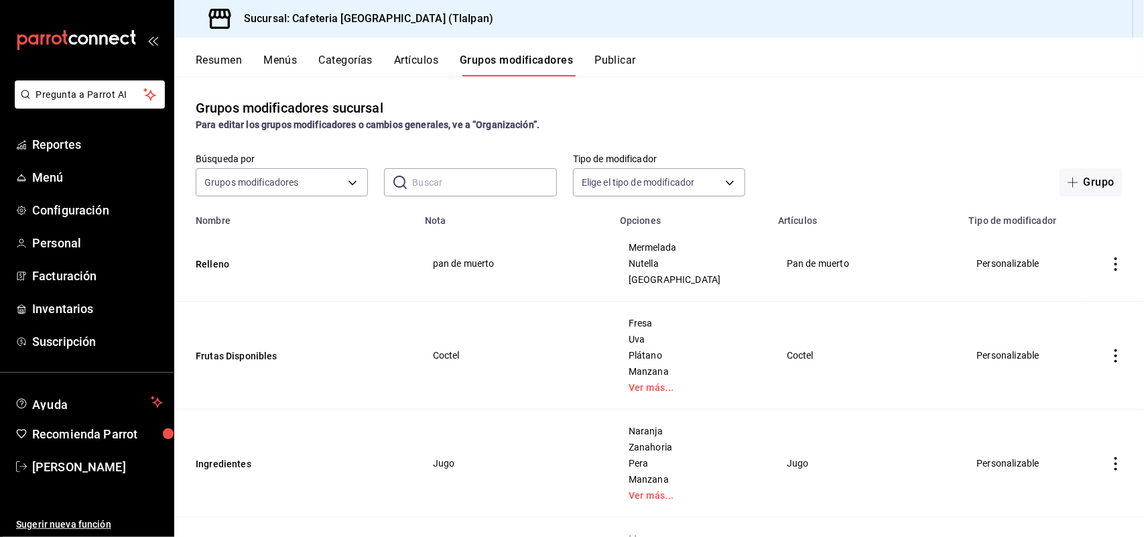
click at [625, 64] on button "Publicar" at bounding box center [615, 65] width 42 height 23
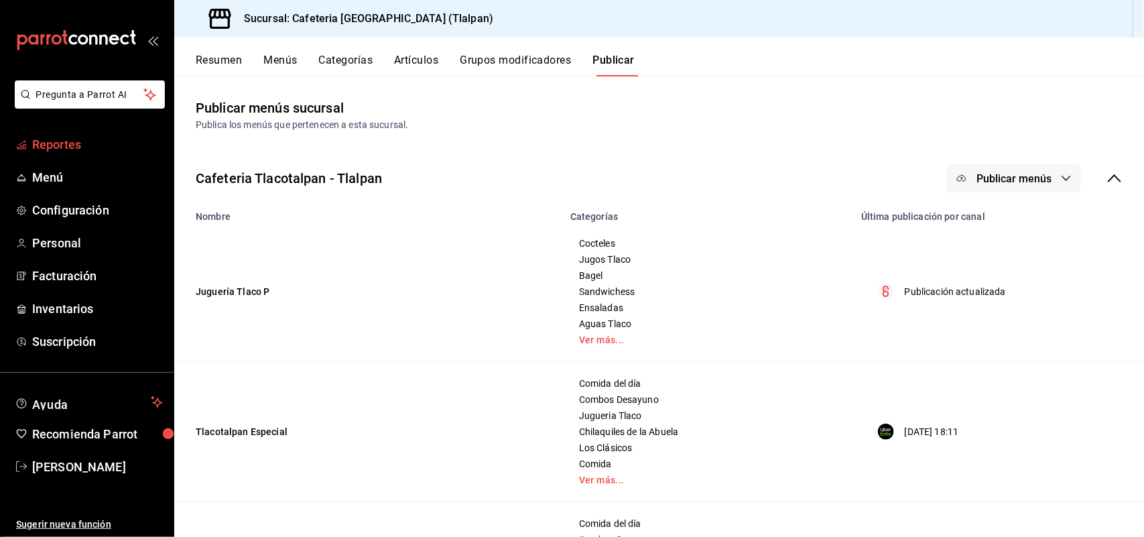
click at [78, 147] on span "Reportes" at bounding box center [97, 144] width 131 height 18
